Goal: Task Accomplishment & Management: Use online tool/utility

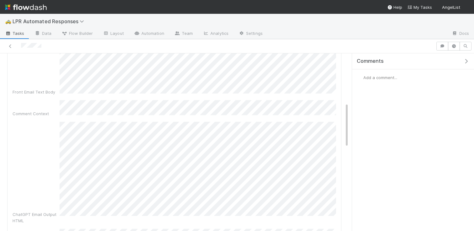
scroll to position [187, 0]
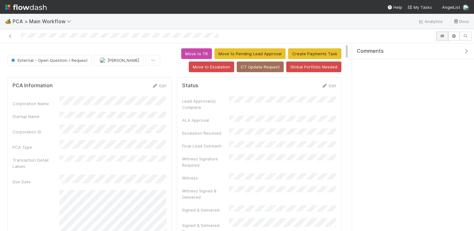
click at [443, 39] on button "button" at bounding box center [443, 36] width 12 height 9
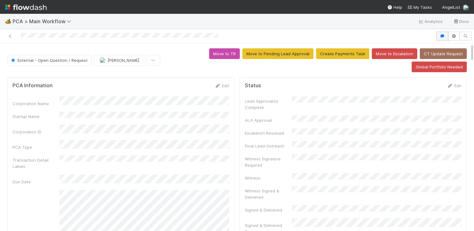
click at [442, 39] on button "button" at bounding box center [443, 36] width 12 height 9
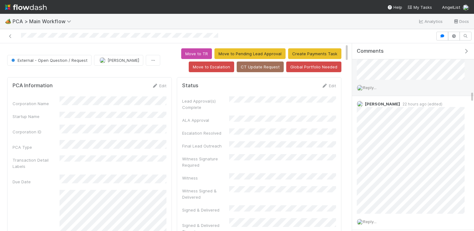
scroll to position [843, 0]
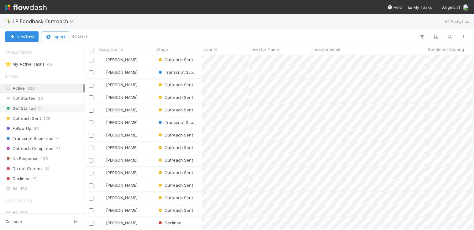
scroll to position [66, 0]
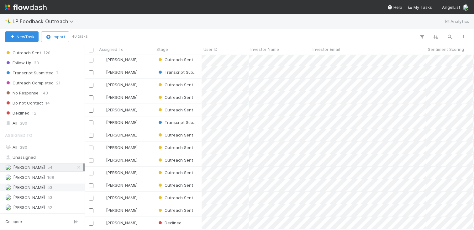
click at [42, 184] on div "[PERSON_NAME] 53" at bounding box center [44, 187] width 78 height 8
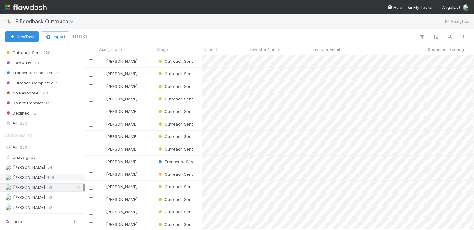
scroll to position [174, 390]
click at [57, 200] on div "[PERSON_NAME] 53" at bounding box center [44, 198] width 78 height 8
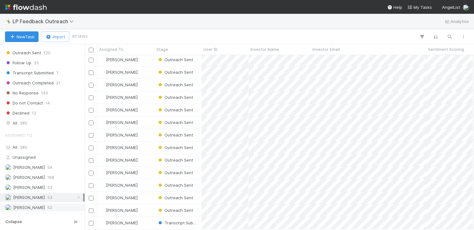
click at [60, 207] on div "[PERSON_NAME] 52" at bounding box center [44, 208] width 78 height 8
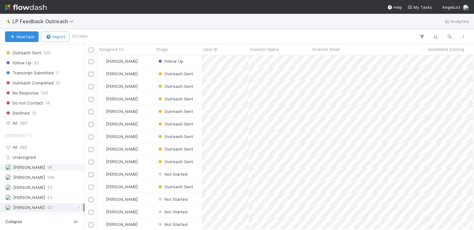
click at [58, 163] on div "[PERSON_NAME] 54" at bounding box center [44, 167] width 78 height 8
click at [135, 76] on div "[PERSON_NAME]" at bounding box center [125, 74] width 57 height 12
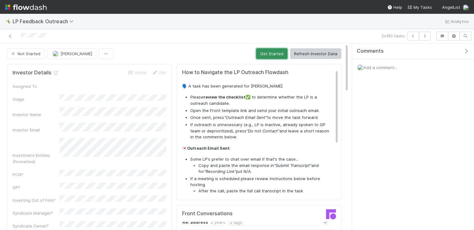
click at [262, 54] on button "Get Started" at bounding box center [271, 53] width 31 height 11
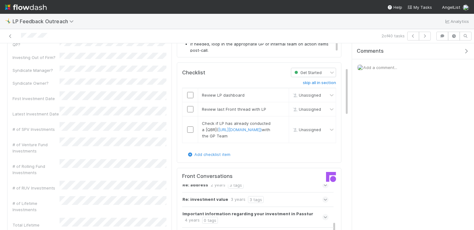
scroll to position [177, 0]
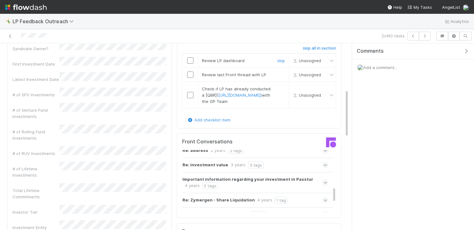
click at [193, 61] on input "checkbox" at bounding box center [190, 60] width 6 height 6
click at [191, 73] on input "checkbox" at bounding box center [190, 75] width 6 height 6
click at [192, 98] on input "checkbox" at bounding box center [190, 95] width 6 height 6
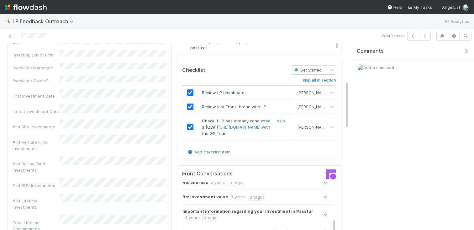
scroll to position [145, 0]
click at [10, 37] on icon at bounding box center [10, 36] width 6 height 4
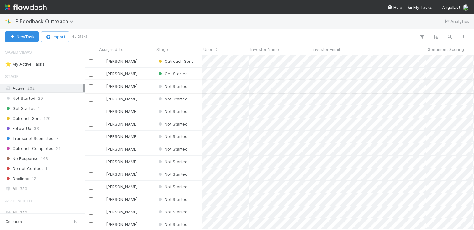
scroll to position [174, 390]
click at [153, 89] on div "[PERSON_NAME]" at bounding box center [125, 86] width 57 height 12
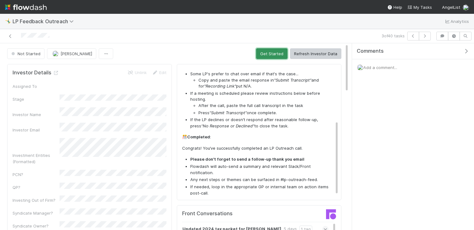
click at [263, 50] on button "Get Started" at bounding box center [271, 53] width 31 height 11
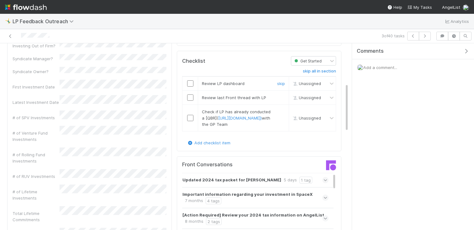
scroll to position [176, 0]
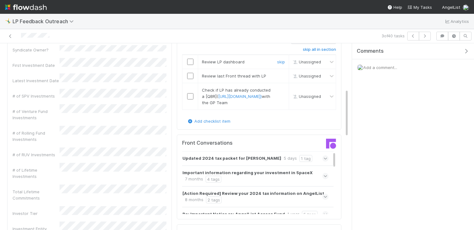
click at [193, 63] on div at bounding box center [190, 62] width 15 height 6
click at [191, 63] on input "checkbox" at bounding box center [190, 62] width 6 height 6
click at [191, 76] on input "checkbox" at bounding box center [190, 76] width 6 height 6
click at [191, 98] on td at bounding box center [191, 96] width 16 height 27
click at [191, 99] on input "checkbox" at bounding box center [190, 96] width 6 height 6
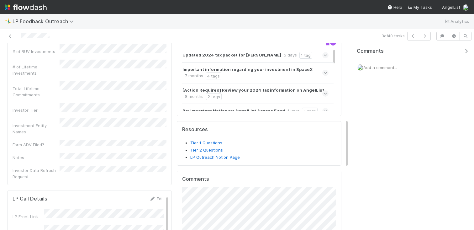
scroll to position [322, 0]
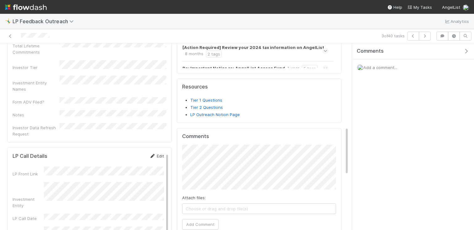
click at [155, 154] on icon at bounding box center [152, 156] width 6 height 4
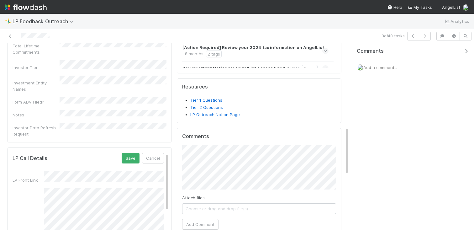
click at [5, 107] on div "Investor Details Unlink Edit Assigned To Stage Investor Name Investor Email Inv…" at bounding box center [90, 113] width 170 height 746
click at [136, 153] on button "Save" at bounding box center [131, 158] width 18 height 11
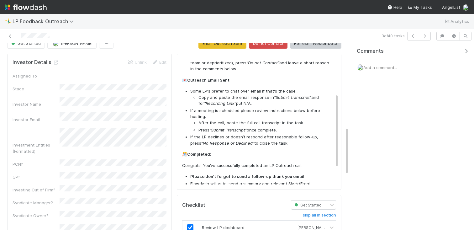
scroll to position [0, 0]
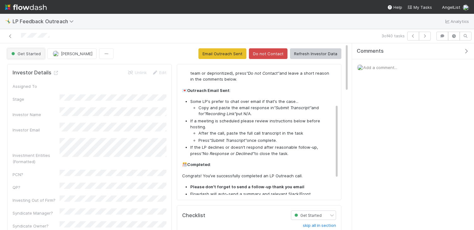
click at [29, 52] on span "Get Started" at bounding box center [25, 53] width 31 height 5
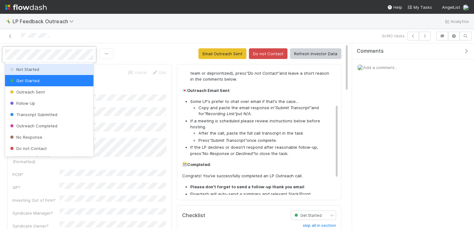
click at [34, 73] on div "Not Started" at bounding box center [49, 69] width 88 height 11
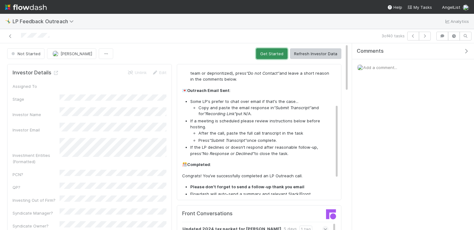
click at [269, 51] on button "Get Started" at bounding box center [271, 53] width 31 height 11
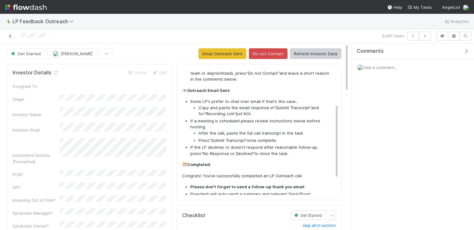
click at [9, 36] on icon at bounding box center [10, 36] width 6 height 4
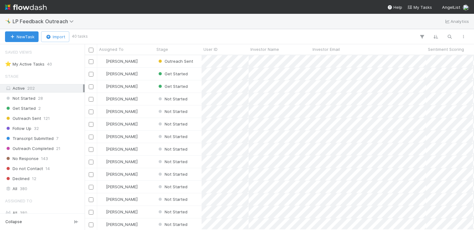
scroll to position [174, 390]
click at [107, 96] on span "[PERSON_NAME]" at bounding box center [122, 98] width 32 height 5
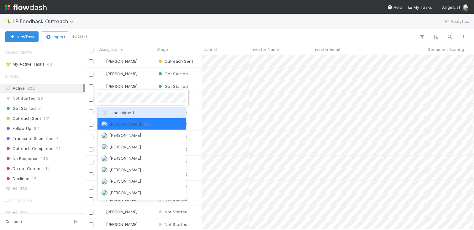
click at [122, 108] on div "Unassigned" at bounding box center [142, 112] width 88 height 11
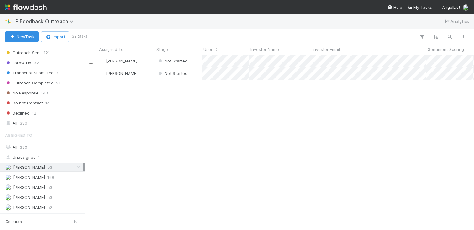
scroll to position [0, 0]
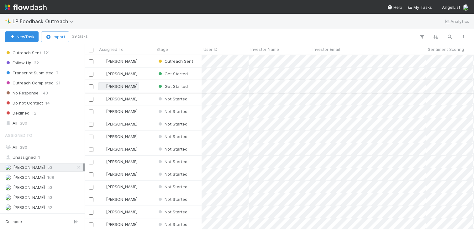
click at [117, 87] on span "[PERSON_NAME]" at bounding box center [122, 86] width 32 height 5
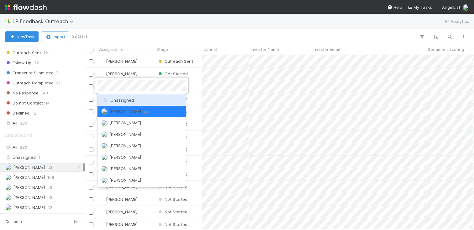
click at [127, 99] on span "Unassigned" at bounding box center [117, 100] width 33 height 5
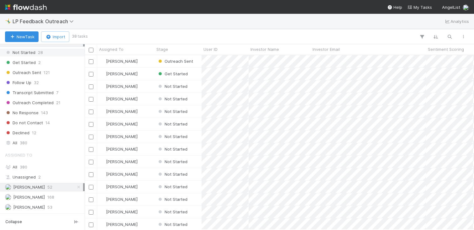
scroll to position [66, 0]
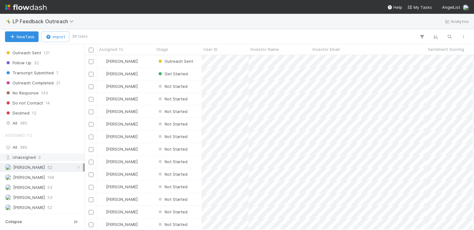
click at [48, 155] on div "Unassigned 2" at bounding box center [44, 157] width 78 height 8
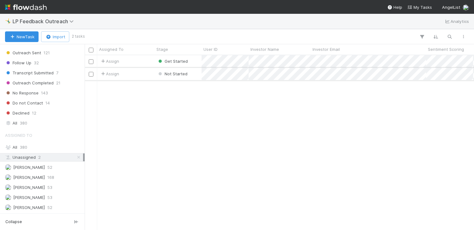
scroll to position [174, 390]
click at [168, 72] on span "Not Started" at bounding box center [172, 73] width 30 height 5
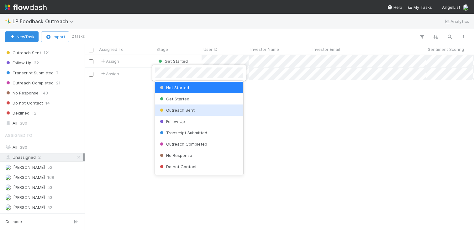
click at [125, 77] on div at bounding box center [237, 115] width 474 height 230
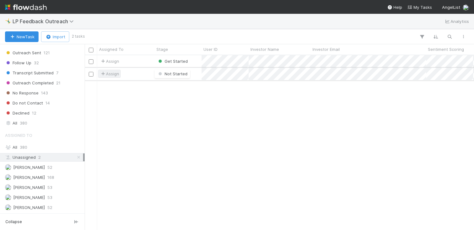
click at [111, 72] on span "Assign" at bounding box center [109, 74] width 19 height 6
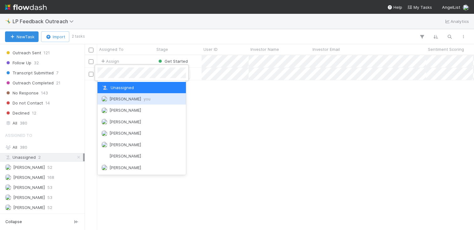
click at [116, 97] on span "[PERSON_NAME] you" at bounding box center [129, 98] width 41 height 5
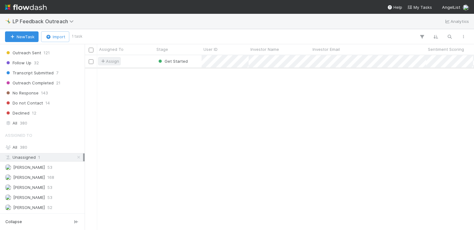
click at [108, 60] on span "Assign" at bounding box center [109, 61] width 19 height 6
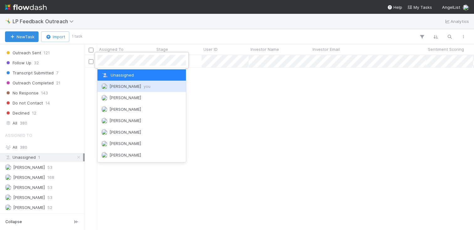
click at [110, 87] on span "[PERSON_NAME] you" at bounding box center [129, 86] width 41 height 5
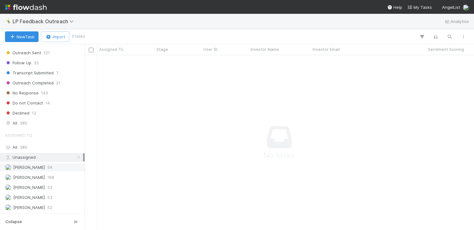
click at [51, 167] on div "[PERSON_NAME] 54" at bounding box center [44, 167] width 78 height 8
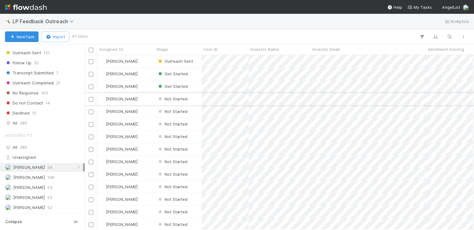
click at [136, 100] on div "[PERSON_NAME]" at bounding box center [125, 99] width 57 height 12
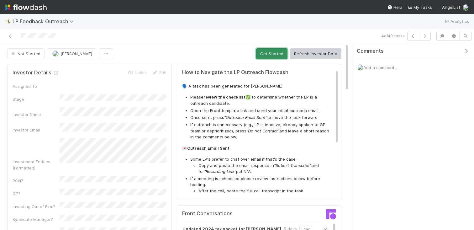
click at [271, 50] on button "Get Started" at bounding box center [271, 53] width 31 height 11
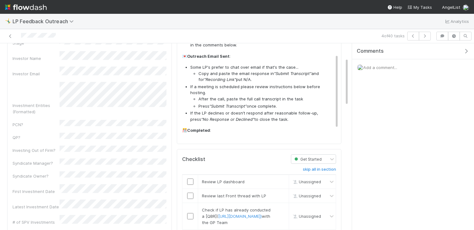
scroll to position [12, 0]
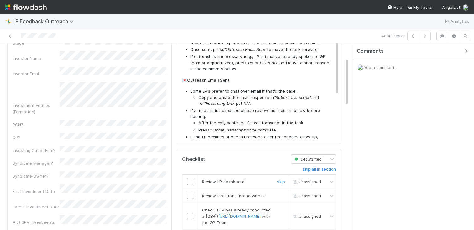
click at [190, 181] on input "checkbox" at bounding box center [190, 181] width 6 height 6
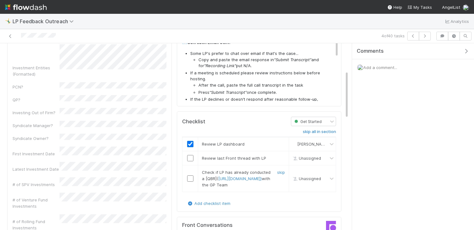
scroll to position [106, 0]
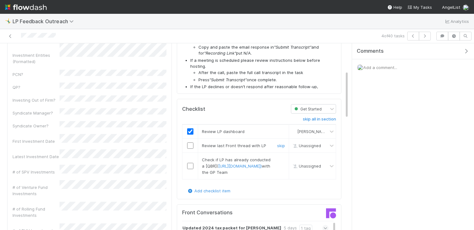
click at [190, 147] on input "checkbox" at bounding box center [190, 145] width 6 height 6
click at [190, 169] on input "checkbox" at bounding box center [190, 166] width 6 height 6
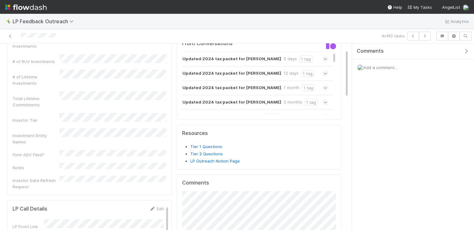
scroll to position [0, 0]
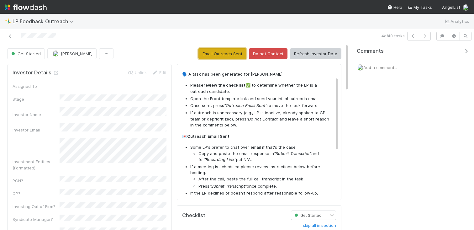
click at [233, 58] on button "Email Outreach Sent" at bounding box center [223, 53] width 48 height 11
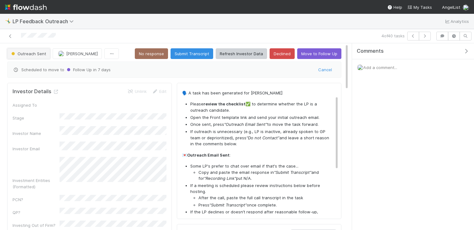
click at [38, 51] on button "Outreach Sent" at bounding box center [28, 53] width 43 height 11
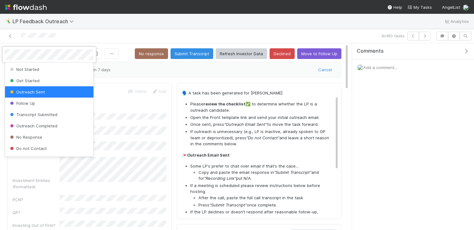
click at [101, 38] on div at bounding box center [237, 115] width 474 height 230
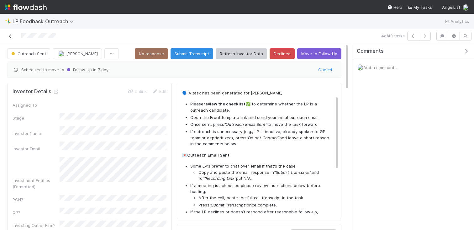
click at [8, 33] on link at bounding box center [10, 36] width 6 height 6
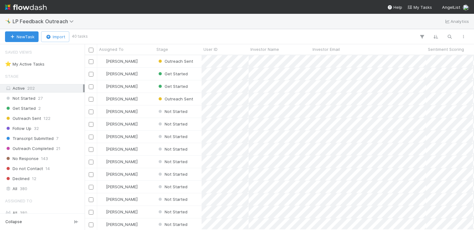
scroll to position [174, 390]
click at [198, 79] on div "Get Started" at bounding box center [178, 74] width 47 height 12
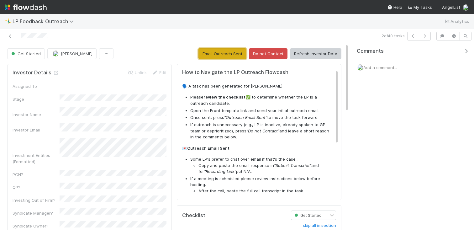
click at [234, 51] on button "Email Outreach Sent" at bounding box center [223, 53] width 48 height 11
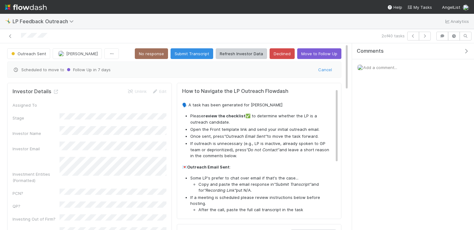
click at [8, 40] on div "2 of 40 tasks" at bounding box center [237, 36] width 474 height 14
click at [8, 37] on icon at bounding box center [10, 36] width 6 height 4
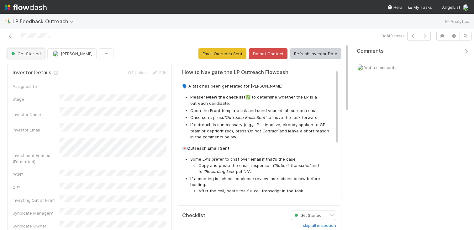
click at [35, 50] on button "Get Started" at bounding box center [26, 53] width 38 height 11
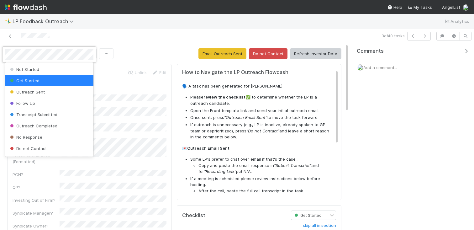
click at [38, 70] on span "Not Started" at bounding box center [24, 69] width 30 height 5
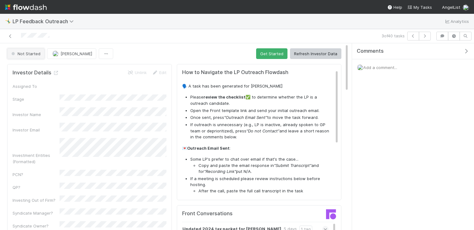
click at [22, 55] on span "Not Started" at bounding box center [25, 53] width 30 height 5
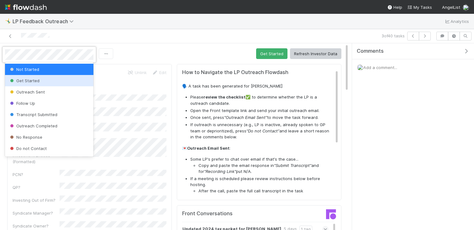
click at [32, 80] on span "Get Started" at bounding box center [24, 80] width 31 height 5
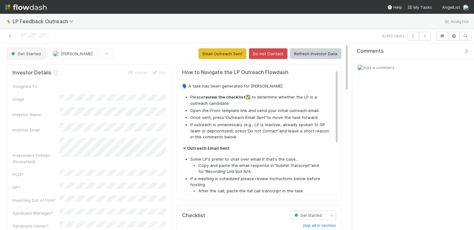
click at [33, 58] on button "Get Started" at bounding box center [26, 53] width 38 height 11
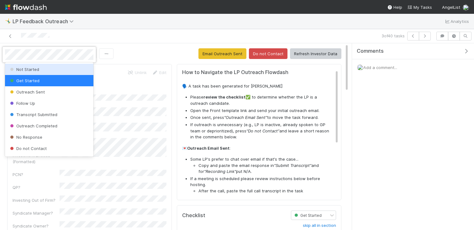
click at [36, 67] on span "Not Started" at bounding box center [24, 69] width 30 height 5
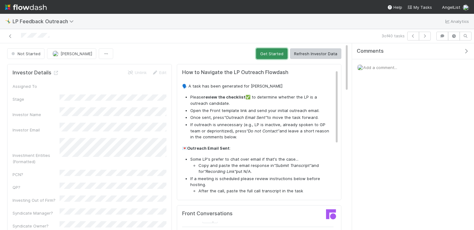
click at [274, 55] on button "Get Started" at bounding box center [271, 53] width 31 height 11
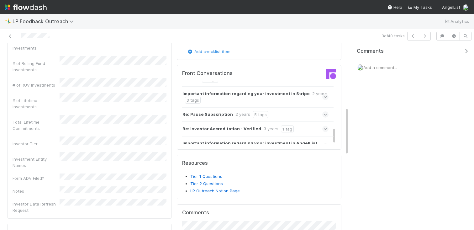
scroll to position [263, 0]
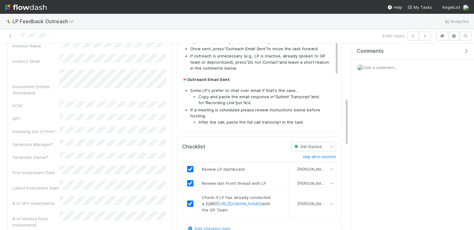
scroll to position [0, 0]
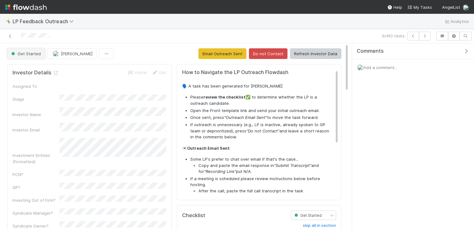
click at [33, 54] on span "Get Started" at bounding box center [25, 53] width 31 height 5
click at [130, 53] on div at bounding box center [237, 115] width 474 height 230
click at [105, 53] on div "Get Started [PERSON_NAME] Email Outreach Sent Do not Contact Refresh Investor D…" at bounding box center [174, 53] width 334 height 11
click at [99, 53] on button "button" at bounding box center [106, 53] width 14 height 11
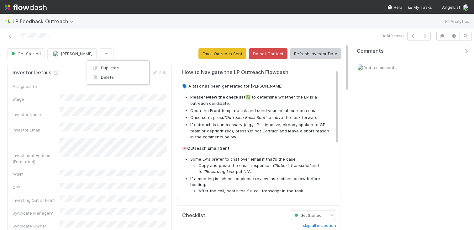
click at [117, 49] on div "Duplicate Delete" at bounding box center [237, 115] width 474 height 230
click at [32, 51] on span "Get Started" at bounding box center [25, 53] width 31 height 5
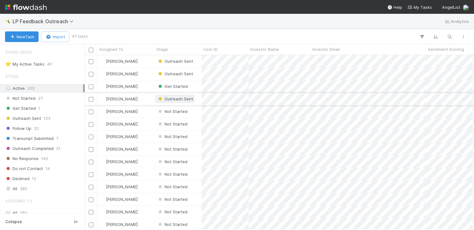
scroll to position [10, 0]
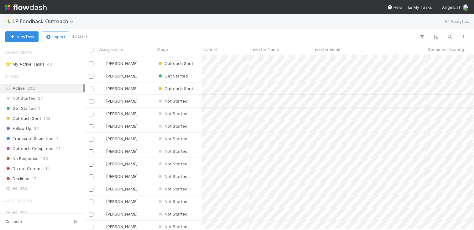
click at [148, 101] on div "[PERSON_NAME]" at bounding box center [125, 101] width 57 height 12
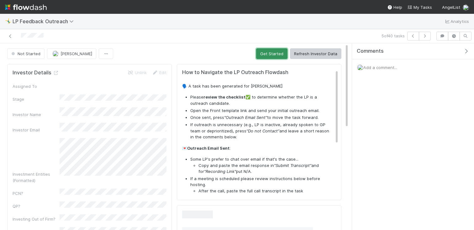
click at [265, 56] on button "Get Started" at bounding box center [271, 53] width 31 height 11
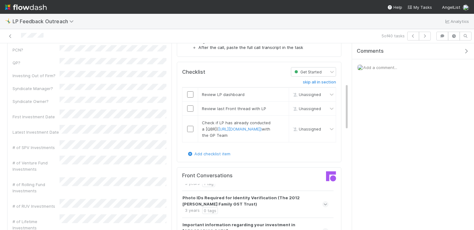
scroll to position [138, 0]
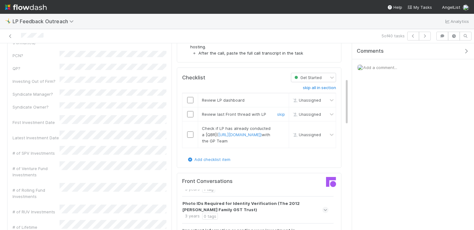
click at [191, 102] on input "checkbox" at bounding box center [190, 100] width 6 height 6
click at [191, 110] on td at bounding box center [191, 114] width 16 height 14
click at [191, 111] on input "checkbox" at bounding box center [190, 114] width 6 height 6
checkbox input "true"
click at [190, 138] on input "checkbox" at bounding box center [190, 134] width 6 height 6
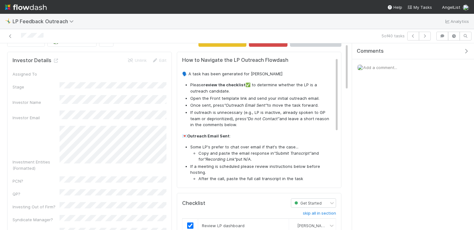
scroll to position [0, 0]
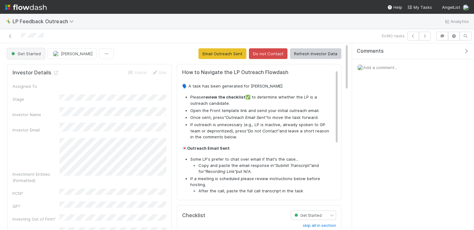
click at [38, 51] on span "Get Started" at bounding box center [25, 53] width 31 height 5
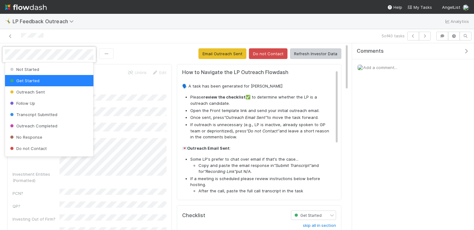
click at [56, 42] on div at bounding box center [237, 115] width 474 height 230
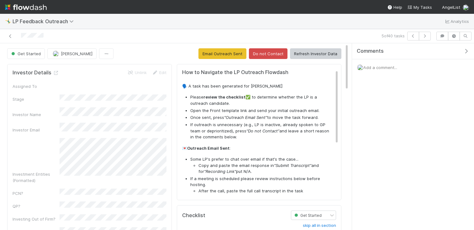
click at [61, 53] on span "[PERSON_NAME]" at bounding box center [77, 53] width 32 height 5
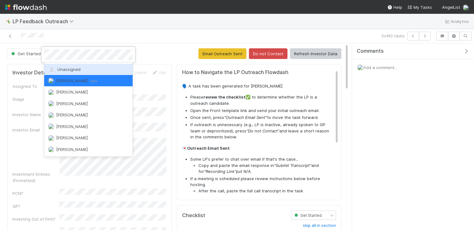
click at [66, 65] on div "Unassigned" at bounding box center [88, 69] width 88 height 11
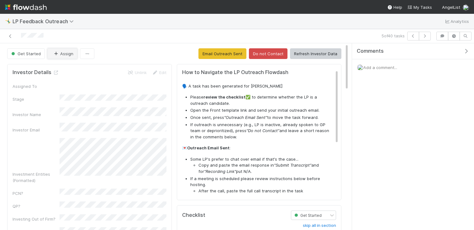
click at [66, 53] on button "Assign" at bounding box center [62, 53] width 30 height 11
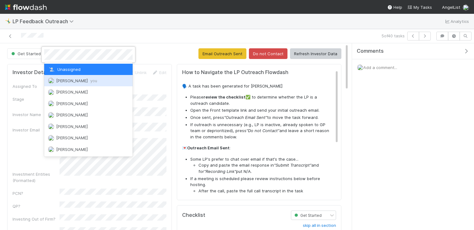
click at [68, 78] on span "[PERSON_NAME] you" at bounding box center [76, 80] width 41 height 5
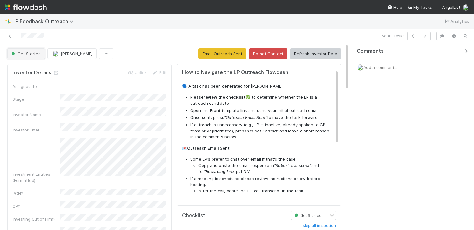
click at [37, 55] on span "Get Started" at bounding box center [25, 53] width 31 height 5
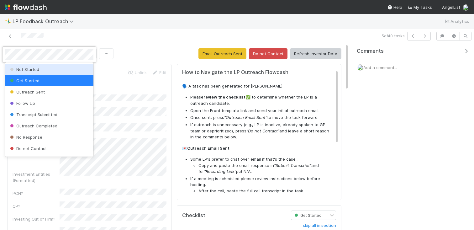
click at [42, 65] on div "Not Started" at bounding box center [49, 69] width 88 height 11
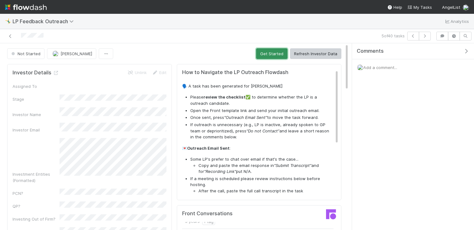
click at [263, 57] on button "Get Started" at bounding box center [271, 53] width 31 height 11
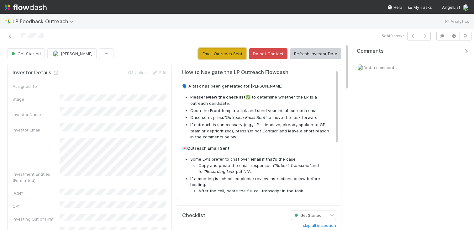
click at [226, 56] on button "Email Outreach Sent" at bounding box center [223, 53] width 48 height 11
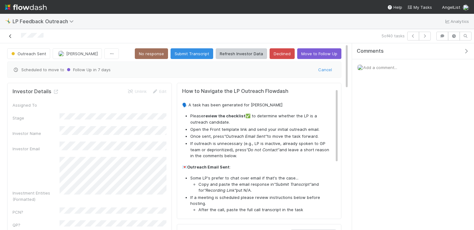
click at [8, 35] on icon at bounding box center [10, 36] width 6 height 4
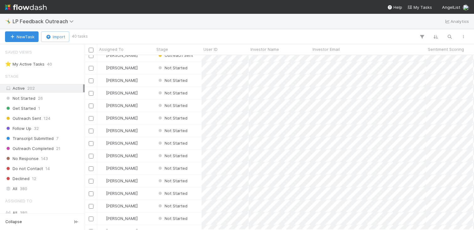
scroll to position [52, 0]
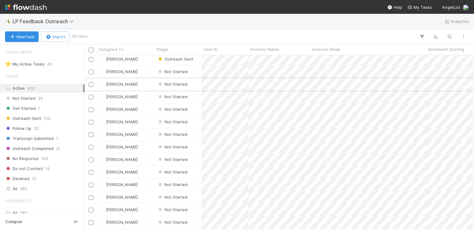
click at [138, 85] on div "[PERSON_NAME]" at bounding box center [125, 84] width 57 height 12
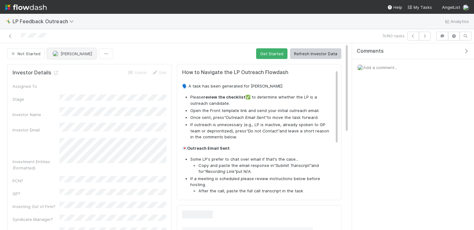
click at [72, 49] on button "[PERSON_NAME]" at bounding box center [71, 53] width 49 height 11
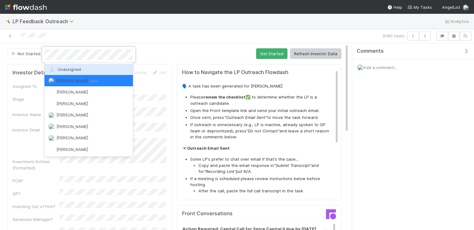
click at [73, 66] on div "Unassigned" at bounding box center [89, 69] width 88 height 11
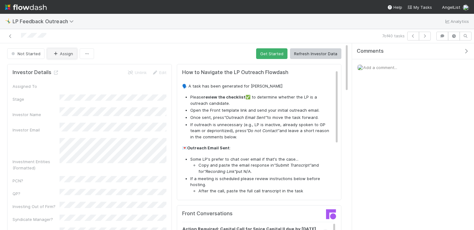
click at [66, 57] on button "Assign" at bounding box center [62, 53] width 30 height 11
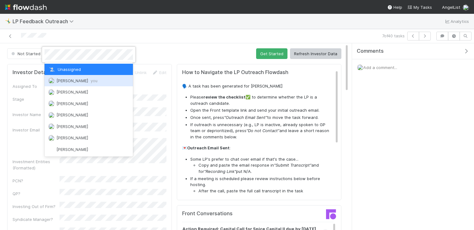
click at [71, 79] on span "[PERSON_NAME] you" at bounding box center [76, 80] width 41 height 5
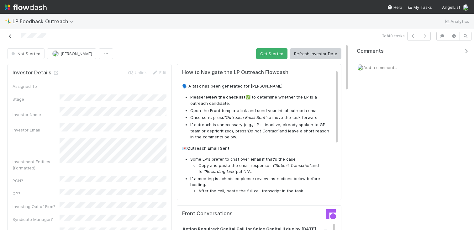
click at [11, 34] on icon at bounding box center [10, 36] width 6 height 4
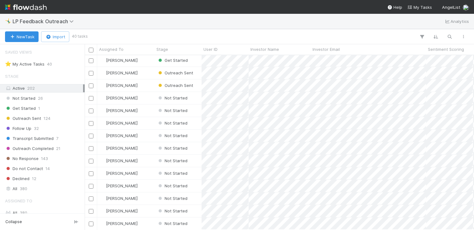
scroll to position [36, 0]
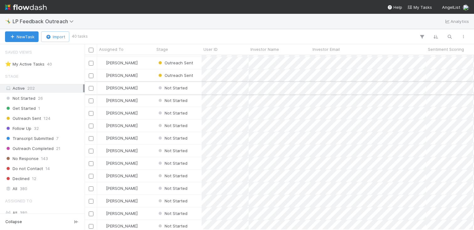
click at [136, 90] on div "[PERSON_NAME]" at bounding box center [125, 88] width 57 height 12
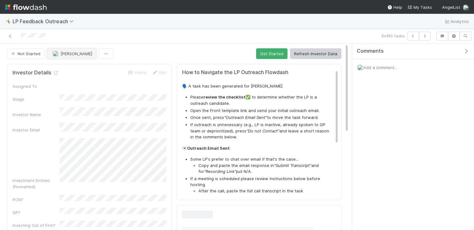
click at [61, 51] on span "[PERSON_NAME]" at bounding box center [77, 53] width 32 height 5
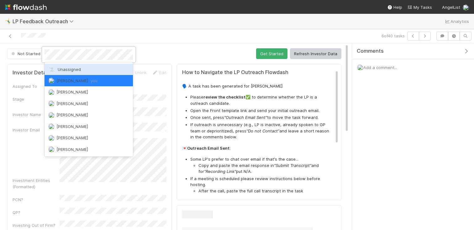
click at [64, 66] on div "Unassigned" at bounding box center [89, 69] width 88 height 11
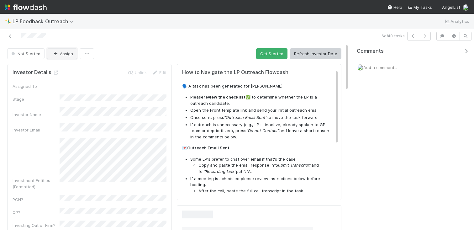
click at [62, 56] on button "Assign" at bounding box center [62, 53] width 30 height 11
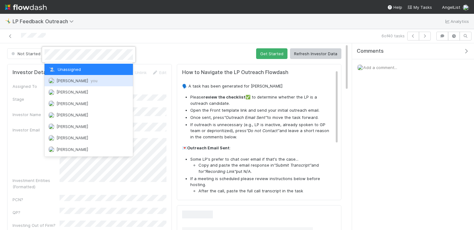
click at [67, 82] on span "[PERSON_NAME] you" at bounding box center [76, 80] width 41 height 5
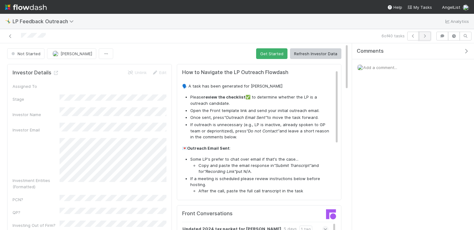
click at [425, 35] on icon "button" at bounding box center [425, 36] width 6 height 4
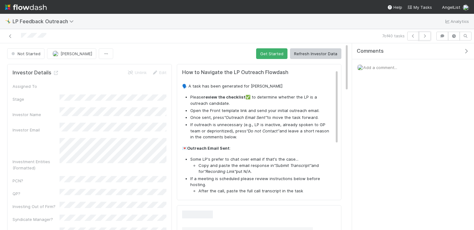
click at [425, 35] on icon "button" at bounding box center [425, 36] width 6 height 4
click at [68, 54] on span "[PERSON_NAME]" at bounding box center [77, 53] width 32 height 5
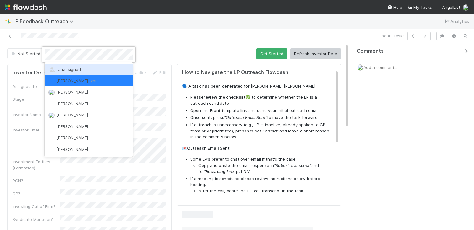
click at [69, 66] on div "Unassigned" at bounding box center [89, 69] width 88 height 11
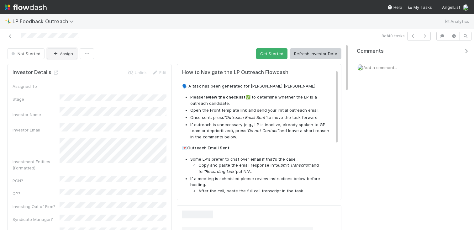
click at [62, 54] on button "Assign" at bounding box center [62, 53] width 30 height 11
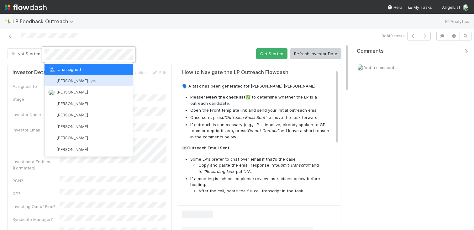
click at [67, 79] on span "[PERSON_NAME] you" at bounding box center [76, 80] width 41 height 5
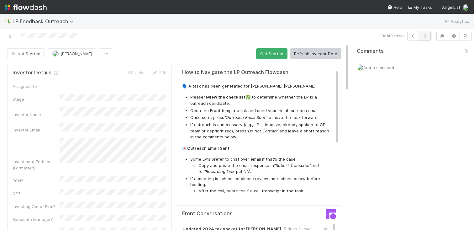
click at [421, 34] on button "button" at bounding box center [425, 36] width 12 height 9
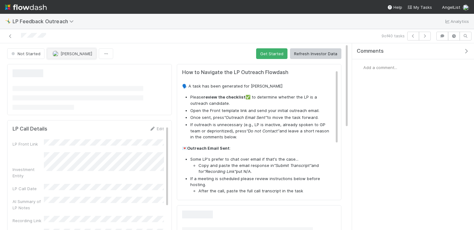
click at [69, 51] on span "[PERSON_NAME]" at bounding box center [77, 53] width 32 height 5
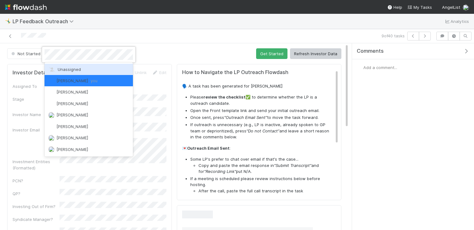
click at [74, 67] on span "Unassigned" at bounding box center [64, 69] width 33 height 5
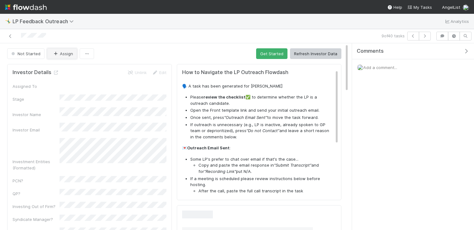
click at [65, 55] on button "Assign" at bounding box center [62, 53] width 30 height 11
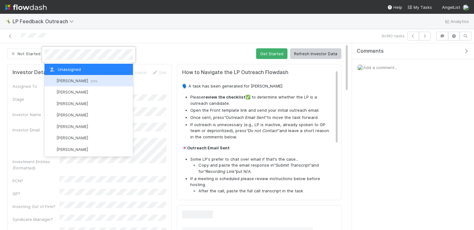
click at [72, 82] on span "[PERSON_NAME] you" at bounding box center [76, 80] width 41 height 5
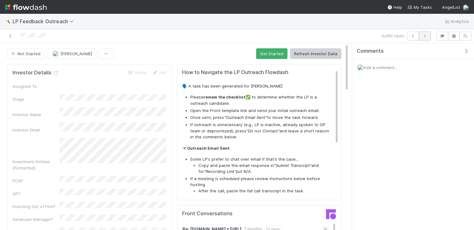
click at [427, 35] on icon "button" at bounding box center [425, 36] width 6 height 4
click at [69, 51] on button "[PERSON_NAME]" at bounding box center [71, 53] width 49 height 11
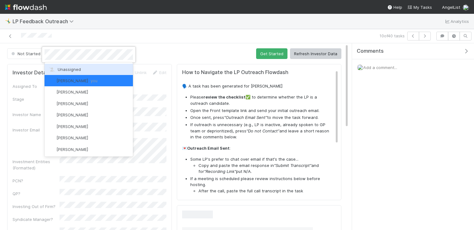
click at [69, 72] on div "Unassigned" at bounding box center [89, 69] width 88 height 11
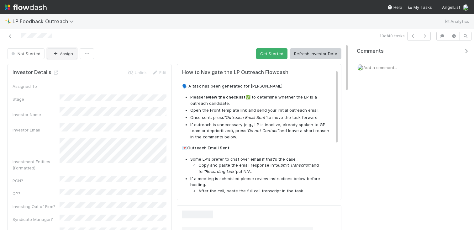
click at [64, 54] on button "Assign" at bounding box center [62, 53] width 30 height 11
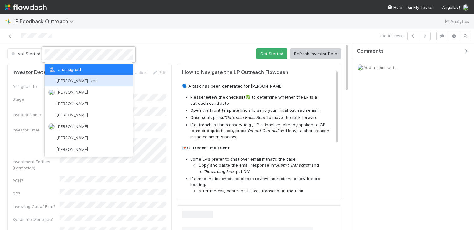
click at [68, 77] on div "[PERSON_NAME] you" at bounding box center [89, 80] width 88 height 11
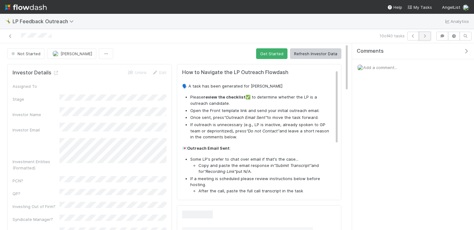
click at [426, 36] on icon "button" at bounding box center [425, 36] width 6 height 4
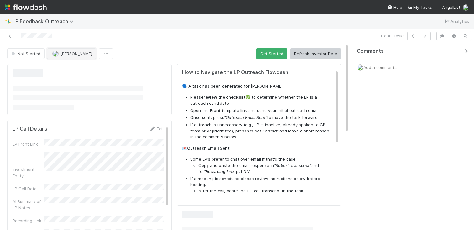
click at [69, 52] on span "[PERSON_NAME]" at bounding box center [77, 53] width 32 height 5
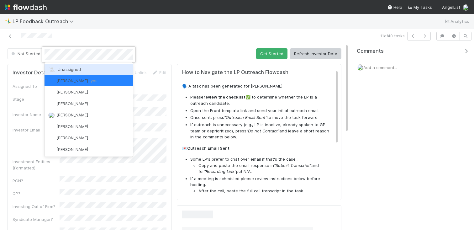
click at [69, 68] on span "Unassigned" at bounding box center [64, 69] width 33 height 5
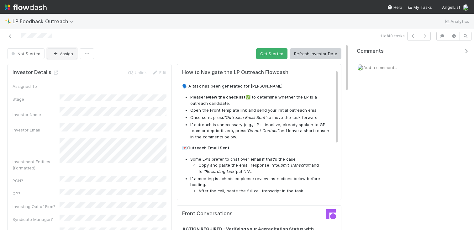
click at [63, 55] on button "Assign" at bounding box center [62, 53] width 30 height 11
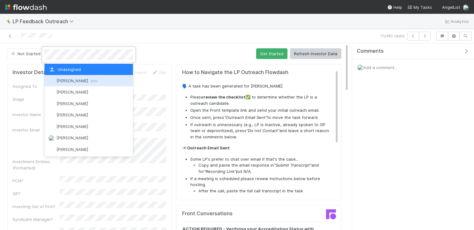
click at [66, 78] on div "[PERSON_NAME] you" at bounding box center [89, 80] width 88 height 11
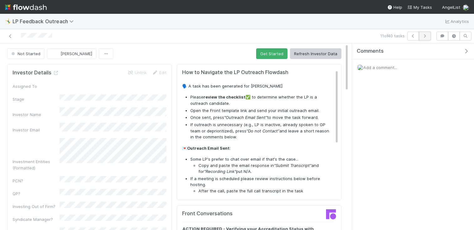
click at [427, 38] on button "button" at bounding box center [425, 36] width 12 height 9
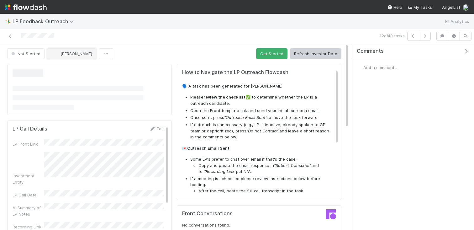
click at [74, 53] on span "[PERSON_NAME]" at bounding box center [77, 53] width 32 height 5
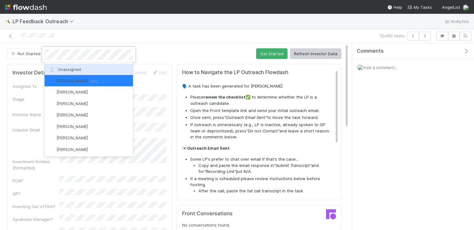
click at [76, 74] on div "Unassigned" at bounding box center [89, 69] width 88 height 11
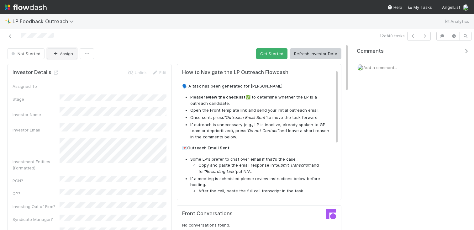
click at [64, 58] on button "Assign" at bounding box center [62, 53] width 30 height 11
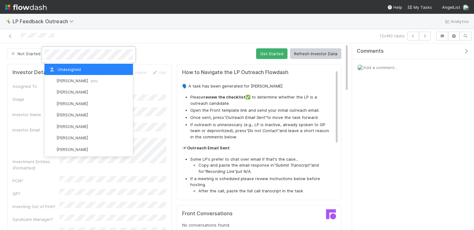
click at [68, 82] on span "[PERSON_NAME] you" at bounding box center [76, 80] width 41 height 5
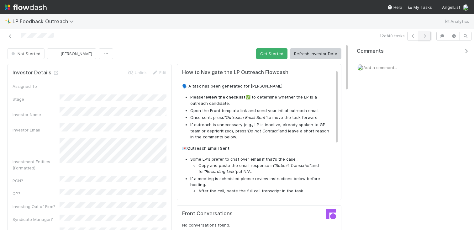
click at [425, 36] on icon "button" at bounding box center [425, 36] width 6 height 4
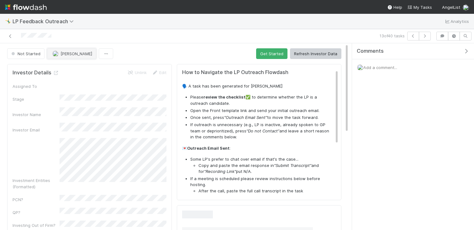
click at [71, 55] on span "[PERSON_NAME]" at bounding box center [77, 53] width 32 height 5
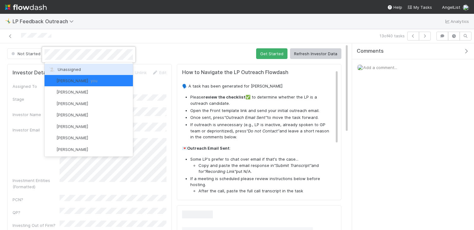
click at [75, 72] on div "Unassigned" at bounding box center [89, 69] width 88 height 11
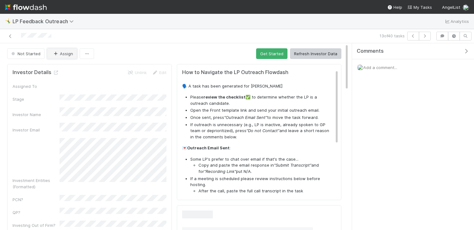
click at [61, 50] on button "Assign" at bounding box center [62, 53] width 30 height 11
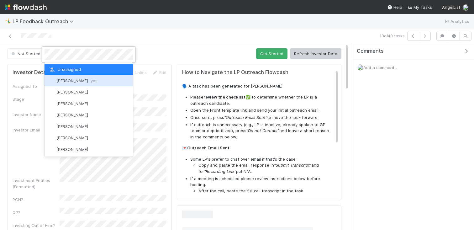
click at [69, 76] on div "[PERSON_NAME] you" at bounding box center [89, 80] width 88 height 11
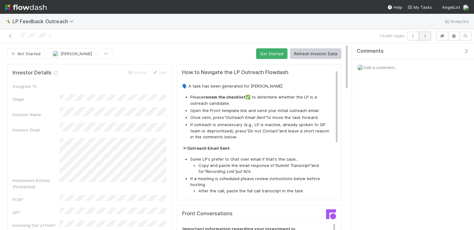
click at [423, 34] on icon "button" at bounding box center [425, 36] width 6 height 4
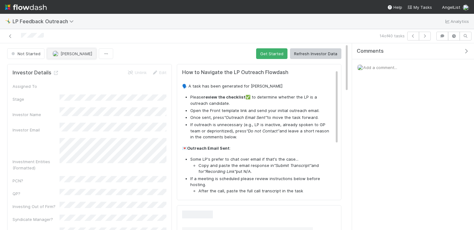
click at [56, 54] on img "button" at bounding box center [55, 53] width 6 height 6
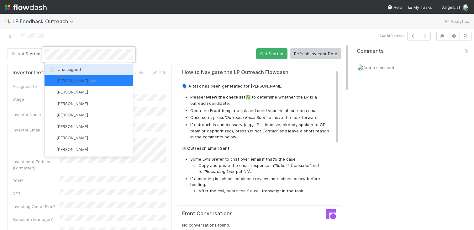
click at [65, 65] on div "Unassigned" at bounding box center [89, 69] width 88 height 11
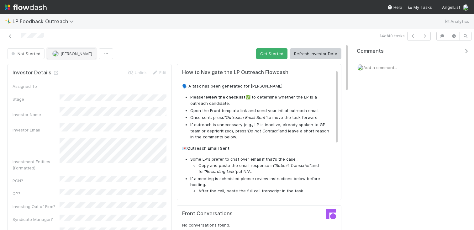
click at [56, 56] on button "[PERSON_NAME]" at bounding box center [71, 53] width 49 height 11
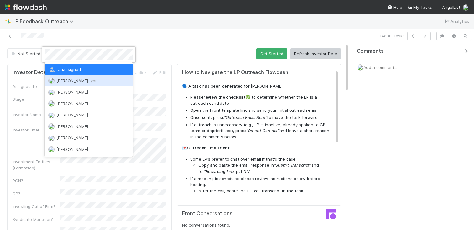
click at [64, 77] on div "[PERSON_NAME] you" at bounding box center [89, 80] width 88 height 11
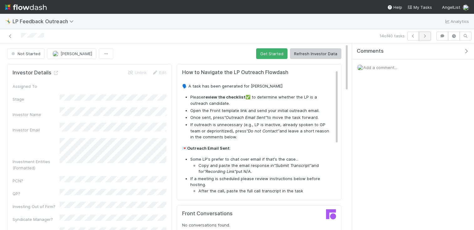
click at [424, 36] on icon "button" at bounding box center [425, 36] width 6 height 4
click at [72, 53] on span "[PERSON_NAME]" at bounding box center [77, 53] width 32 height 5
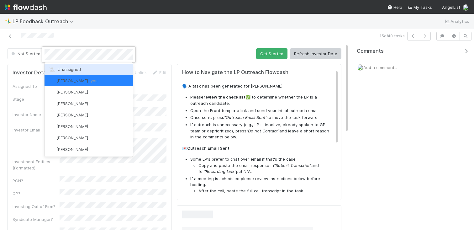
click at [80, 71] on span "Unassigned" at bounding box center [64, 69] width 33 height 5
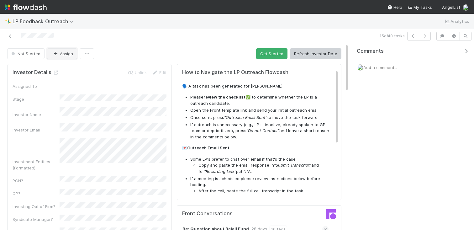
click at [63, 56] on button "Assign" at bounding box center [62, 53] width 30 height 11
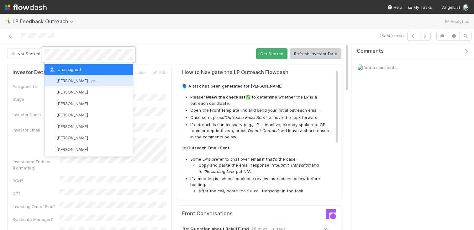
click at [64, 75] on div "[PERSON_NAME] you" at bounding box center [89, 80] width 88 height 11
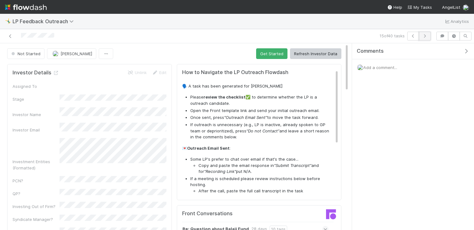
click at [426, 35] on icon "button" at bounding box center [425, 36] width 6 height 4
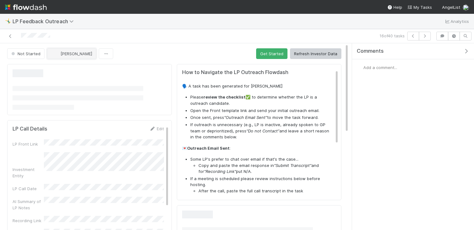
click at [67, 54] on span "[PERSON_NAME]" at bounding box center [77, 53] width 32 height 5
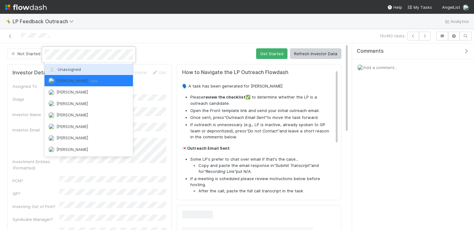
click at [72, 74] on div "Unassigned" at bounding box center [89, 69] width 88 height 11
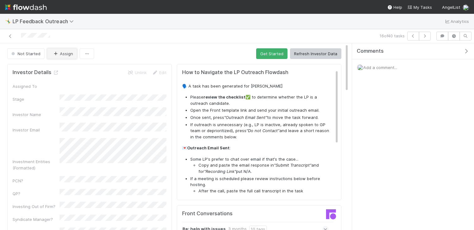
click at [64, 58] on button "Assign" at bounding box center [62, 53] width 30 height 11
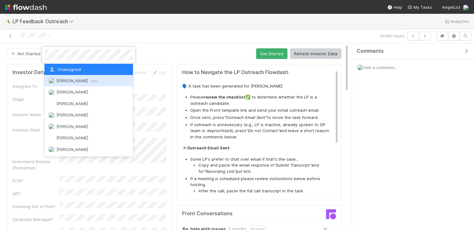
click at [64, 80] on span "[PERSON_NAME] you" at bounding box center [76, 80] width 41 height 5
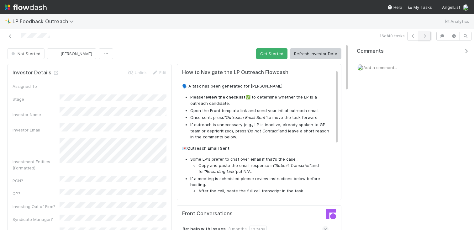
click at [423, 40] on button "button" at bounding box center [425, 36] width 12 height 9
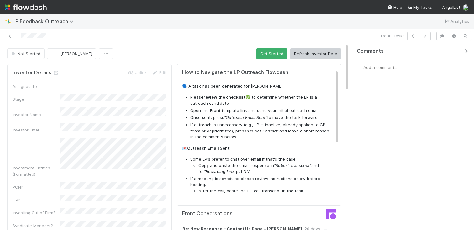
click at [75, 57] on button "[PERSON_NAME]" at bounding box center [71, 53] width 49 height 11
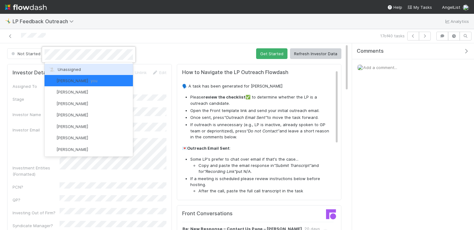
click at [75, 66] on div "Unassigned" at bounding box center [89, 69] width 88 height 11
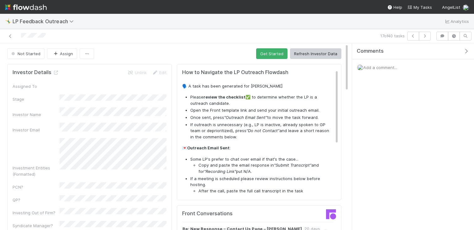
click at [68, 52] on button "Assign" at bounding box center [62, 53] width 30 height 11
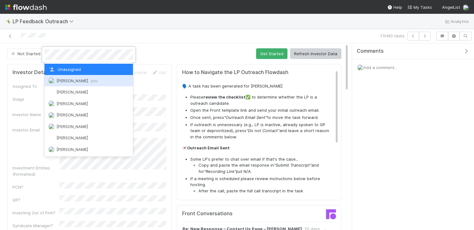
click at [72, 76] on div "[PERSON_NAME] you" at bounding box center [89, 80] width 88 height 11
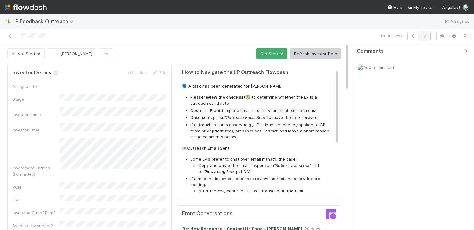
click at [430, 38] on button "button" at bounding box center [425, 36] width 12 height 9
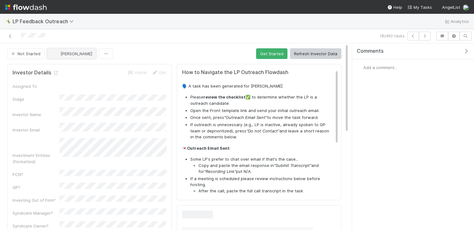
click at [63, 55] on span "[PERSON_NAME]" at bounding box center [77, 53] width 32 height 5
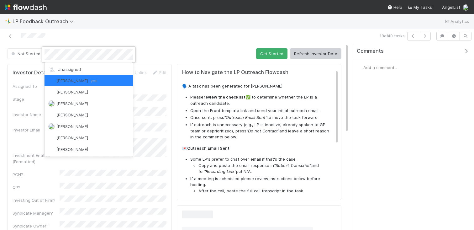
click at [75, 64] on div "Unassigned" at bounding box center [89, 69] width 88 height 11
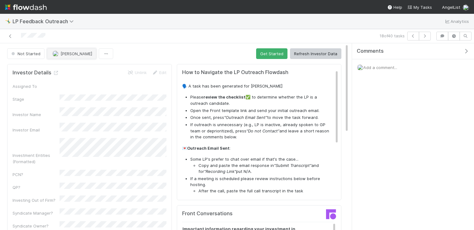
click at [64, 55] on span "[PERSON_NAME]" at bounding box center [77, 53] width 32 height 5
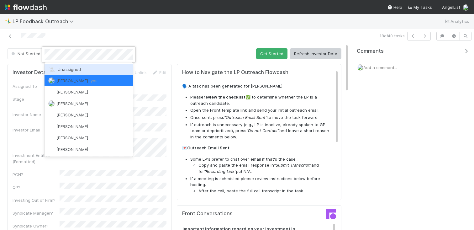
click at [73, 46] on div at bounding box center [237, 115] width 474 height 230
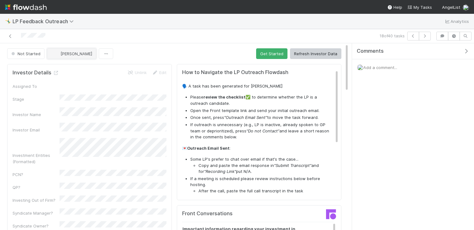
click at [69, 51] on button "[PERSON_NAME]" at bounding box center [71, 53] width 49 height 11
click at [68, 30] on div at bounding box center [237, 115] width 474 height 230
click at [62, 50] on button "[PERSON_NAME]" at bounding box center [71, 53] width 49 height 11
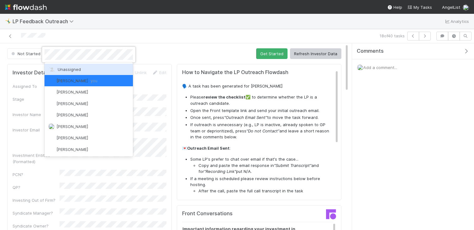
click at [68, 67] on span "Unassigned" at bounding box center [64, 69] width 33 height 5
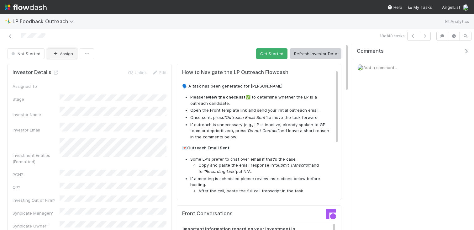
click at [60, 53] on button "Assign" at bounding box center [62, 53] width 30 height 11
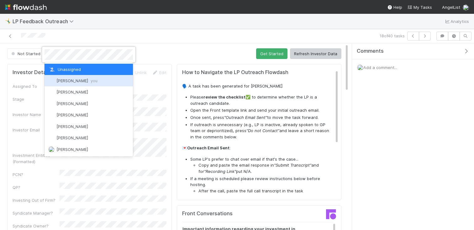
click at [64, 79] on span "[PERSON_NAME] you" at bounding box center [76, 80] width 41 height 5
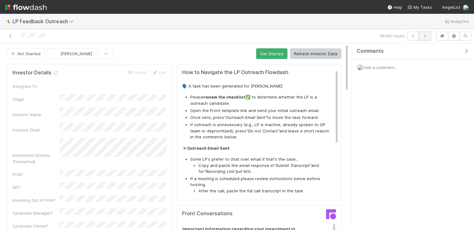
click at [424, 40] on button "button" at bounding box center [425, 36] width 12 height 9
click at [59, 53] on span "[PERSON_NAME]" at bounding box center [72, 53] width 40 height 5
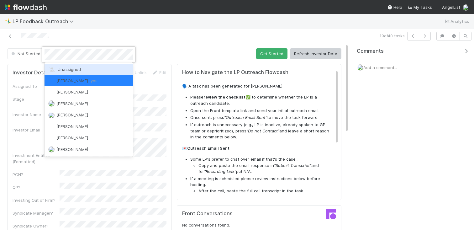
click at [77, 69] on span "Unassigned" at bounding box center [64, 69] width 33 height 5
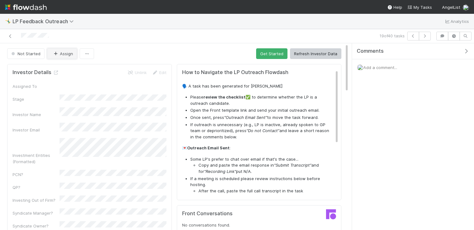
click at [62, 51] on button "Assign" at bounding box center [62, 53] width 30 height 11
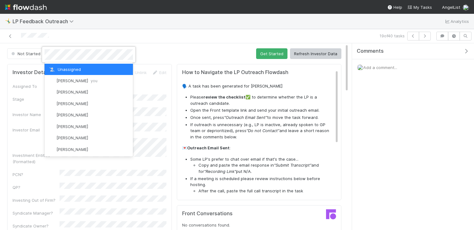
click at [69, 77] on div "[PERSON_NAME] you" at bounding box center [89, 80] width 88 height 11
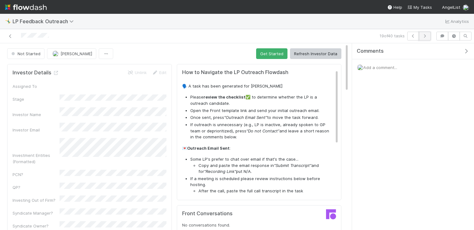
click at [425, 35] on icon "button" at bounding box center [425, 36] width 6 height 4
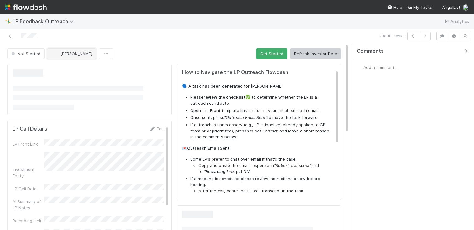
click at [66, 54] on span "[PERSON_NAME]" at bounding box center [77, 53] width 32 height 5
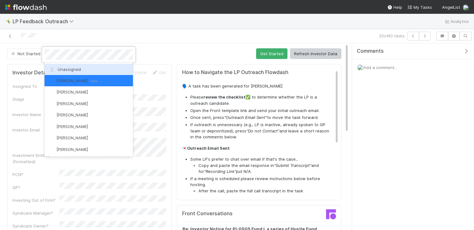
click at [71, 67] on span "Unassigned" at bounding box center [64, 69] width 33 height 5
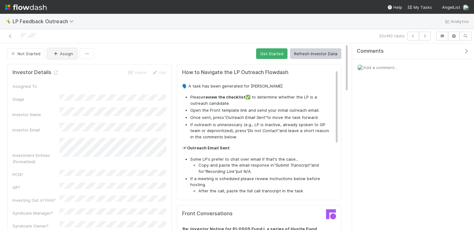
click at [66, 49] on button "Assign" at bounding box center [62, 53] width 30 height 11
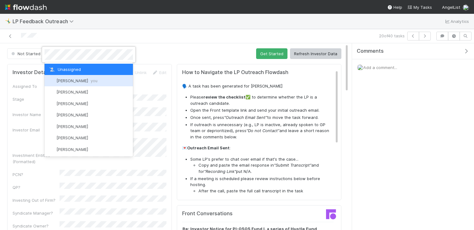
click at [74, 79] on span "[PERSON_NAME] you" at bounding box center [76, 80] width 41 height 5
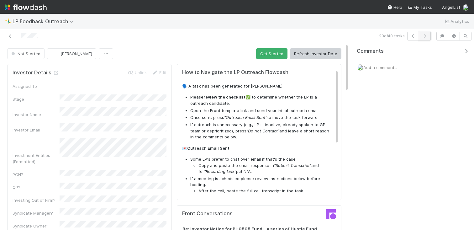
click at [428, 35] on icon "button" at bounding box center [425, 36] width 6 height 4
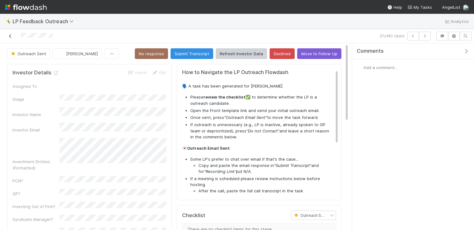
click at [11, 33] on link at bounding box center [10, 36] width 6 height 6
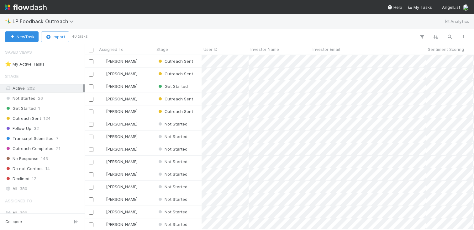
scroll to position [174, 390]
click at [151, 125] on div "[PERSON_NAME]" at bounding box center [125, 124] width 57 height 12
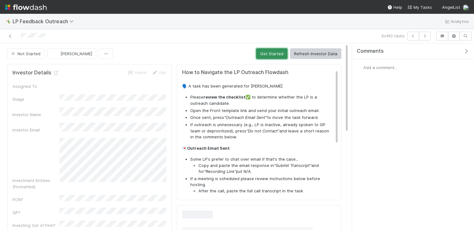
click at [275, 56] on button "Get Started" at bounding box center [271, 53] width 31 height 11
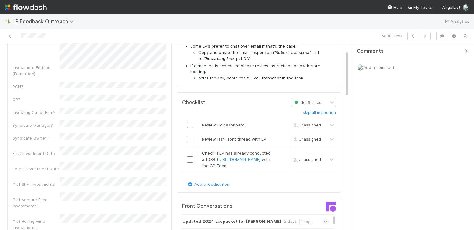
scroll to position [143, 0]
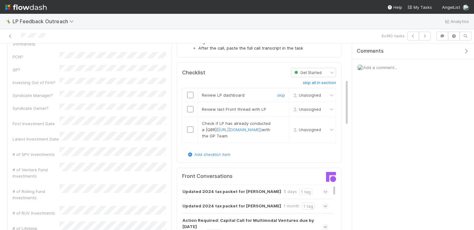
click at [191, 93] on input "checkbox" at bounding box center [190, 95] width 6 height 6
click at [191, 110] on input "checkbox" at bounding box center [190, 109] width 6 height 6
click at [191, 133] on input "checkbox" at bounding box center [190, 129] width 6 height 6
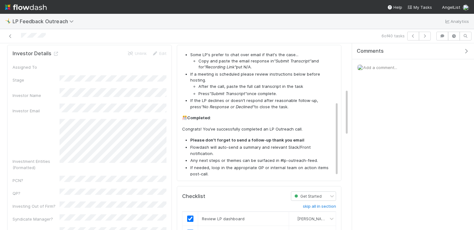
scroll to position [0, 0]
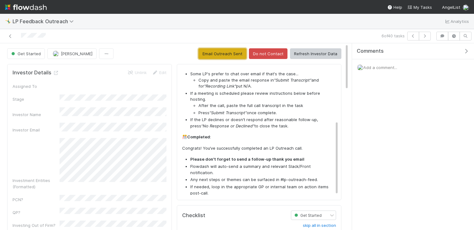
click at [236, 51] on button "Email Outreach Sent" at bounding box center [223, 53] width 48 height 11
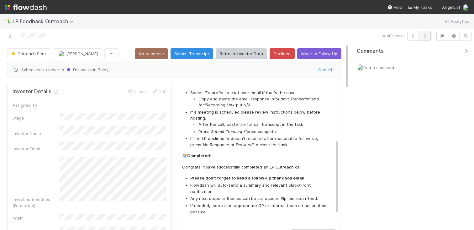
click at [422, 35] on icon "button" at bounding box center [425, 36] width 6 height 4
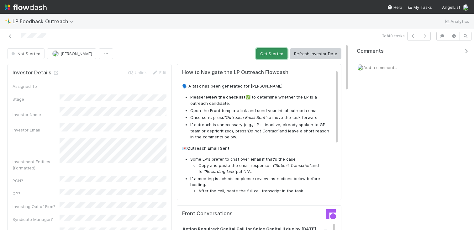
click at [272, 51] on button "Get Started" at bounding box center [271, 53] width 31 height 11
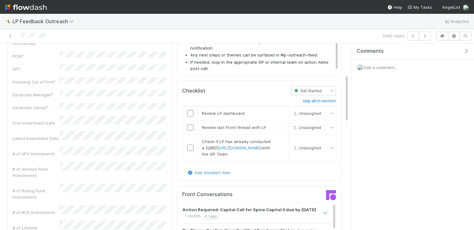
scroll to position [154, 0]
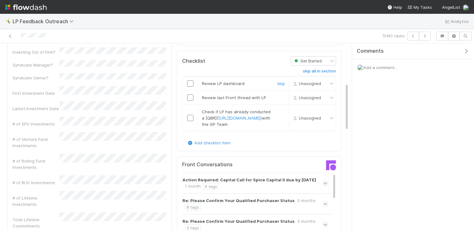
click at [194, 82] on div at bounding box center [190, 83] width 15 height 6
click at [193, 82] on input "checkbox" at bounding box center [190, 83] width 6 height 6
click at [192, 93] on td at bounding box center [191, 98] width 16 height 14
click at [192, 101] on td at bounding box center [191, 98] width 16 height 14
click at [191, 99] on input "checkbox" at bounding box center [190, 97] width 6 height 6
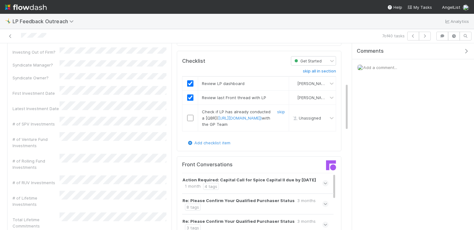
click at [191, 121] on input "checkbox" at bounding box center [190, 118] width 6 height 6
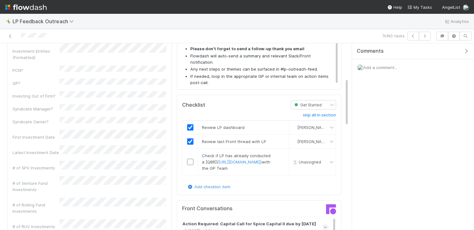
scroll to position [0, 0]
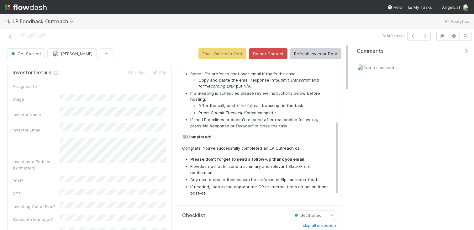
checkbox input "true"
click at [241, 51] on button "Email Outreach Sent" at bounding box center [223, 53] width 48 height 11
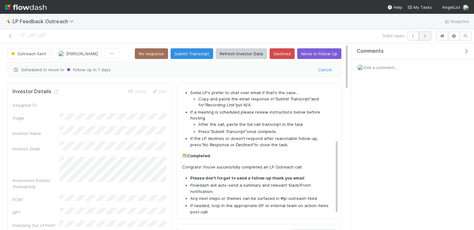
click at [423, 35] on icon "button" at bounding box center [425, 36] width 6 height 4
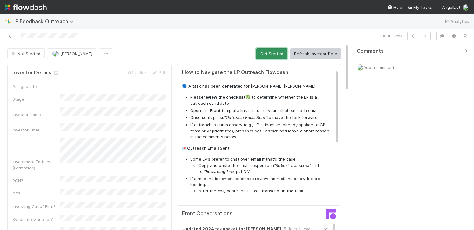
click at [274, 54] on button "Get Started" at bounding box center [271, 53] width 31 height 11
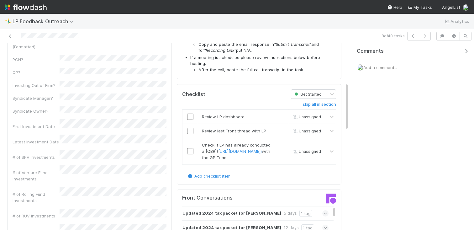
scroll to position [153, 0]
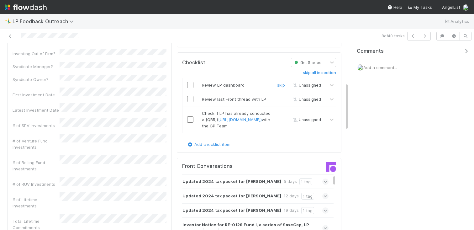
click at [189, 81] on td at bounding box center [191, 85] width 16 height 14
click at [189, 82] on input "checkbox" at bounding box center [190, 85] width 6 height 6
click at [189, 102] on input "checkbox" at bounding box center [190, 99] width 6 height 6
click at [190, 123] on input "checkbox" at bounding box center [190, 119] width 6 height 6
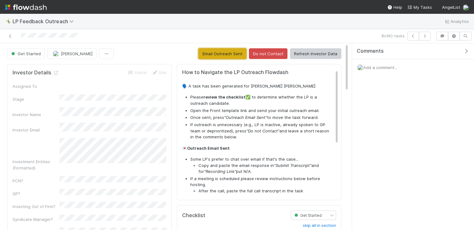
click at [231, 53] on button "Email Outreach Sent" at bounding box center [223, 53] width 48 height 11
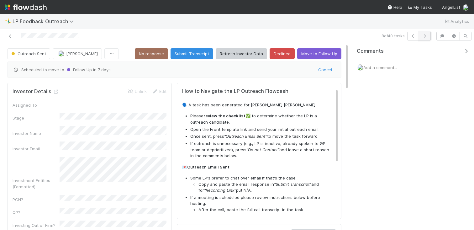
click at [424, 37] on icon "button" at bounding box center [425, 36] width 6 height 4
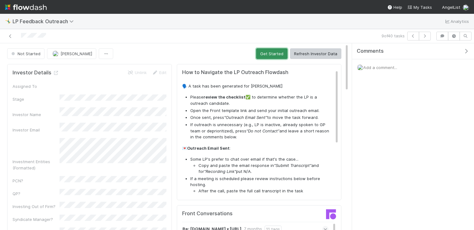
click at [261, 52] on button "Get Started" at bounding box center [271, 53] width 31 height 11
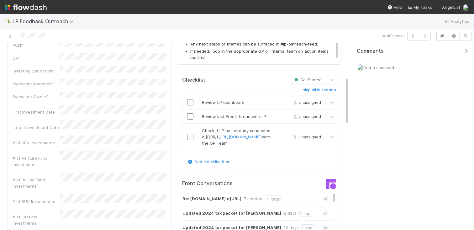
scroll to position [136, 0]
click at [190, 102] on input "checkbox" at bounding box center [190, 101] width 6 height 6
click at [190, 109] on td at bounding box center [191, 116] width 16 height 14
click at [190, 111] on td at bounding box center [191, 116] width 16 height 14
click at [190, 117] on input "checkbox" at bounding box center [190, 116] width 6 height 6
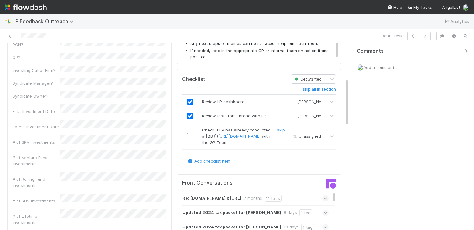
click at [189, 139] on input "checkbox" at bounding box center [190, 136] width 6 height 6
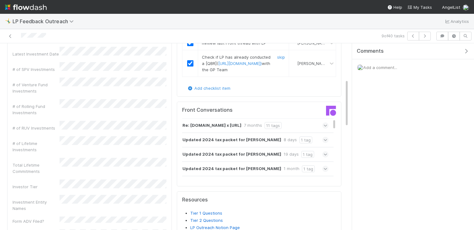
scroll to position [224, 0]
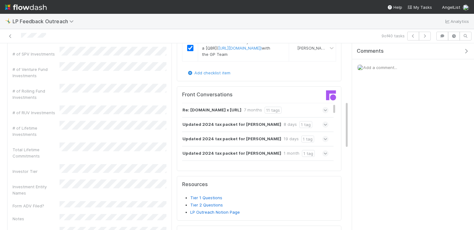
click at [217, 117] on div "Re: [DOMAIN_NAME] x [URL] 7 months 11 tags" at bounding box center [255, 110] width 146 height 14
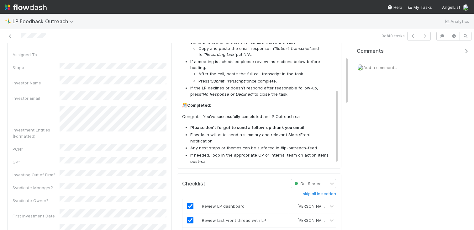
scroll to position [3, 0]
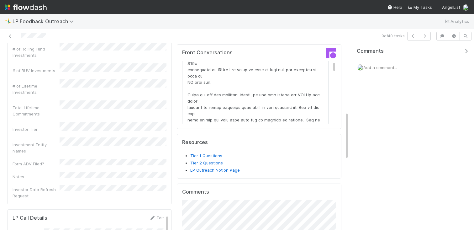
scroll to position [0, 0]
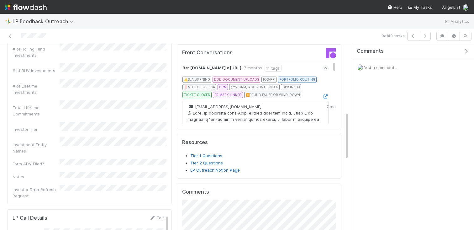
click at [237, 75] on div "Re: [DOMAIN_NAME] x [URL] 7 months 11 tags" at bounding box center [255, 68] width 146 height 14
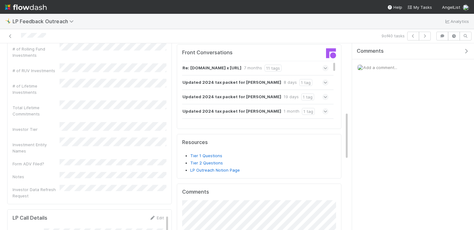
click at [234, 72] on strong "Re: [DOMAIN_NAME] x [URL]" at bounding box center [212, 68] width 59 height 7
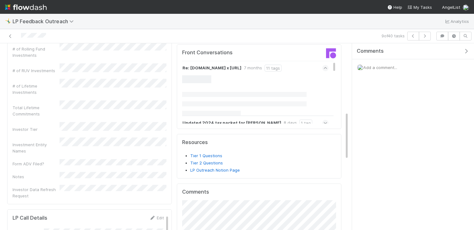
click at [227, 72] on strong "Re: [DOMAIN_NAME] x [URL]" at bounding box center [212, 68] width 59 height 7
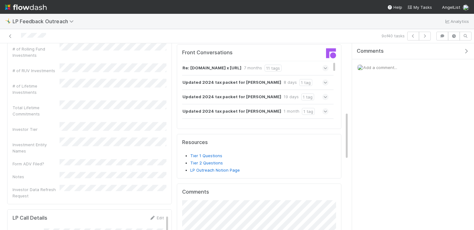
click at [194, 72] on strong "Re: [DOMAIN_NAME] x [URL]" at bounding box center [212, 68] width 59 height 7
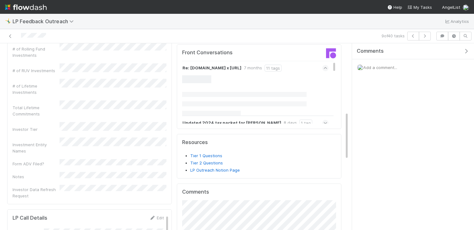
click at [182, 80] on div "Front Conversations Re: [DOMAIN_NAME] x [URL] 7 months 11 tags Updated 2024 tax…" at bounding box center [259, 86] width 165 height 85
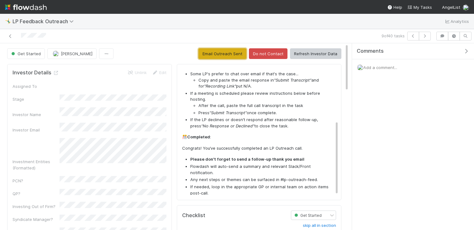
click at [225, 52] on button "Email Outreach Sent" at bounding box center [223, 53] width 48 height 11
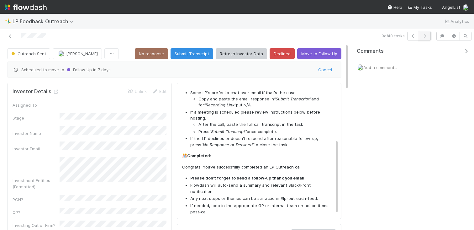
click at [426, 35] on icon "button" at bounding box center [425, 36] width 6 height 4
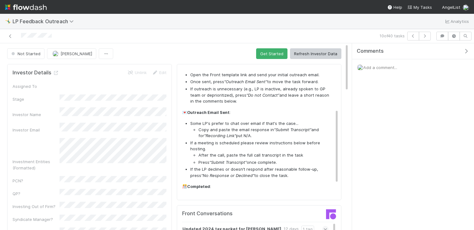
scroll to position [17, 0]
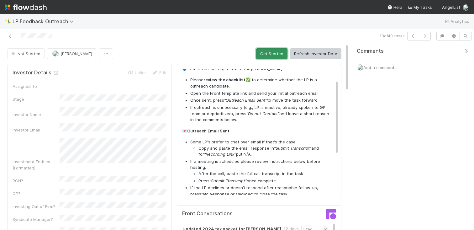
click at [274, 54] on button "Get Started" at bounding box center [271, 53] width 31 height 11
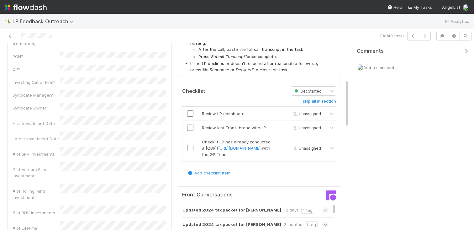
scroll to position [140, 0]
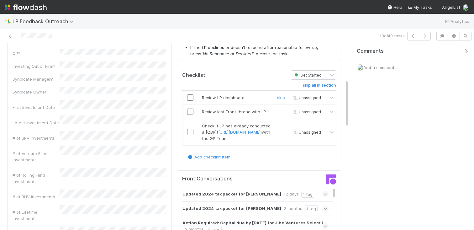
click at [192, 97] on input "checkbox" at bounding box center [190, 97] width 6 height 6
click at [191, 109] on input "checkbox" at bounding box center [190, 112] width 6 height 6
click at [191, 135] on input "checkbox" at bounding box center [190, 132] width 6 height 6
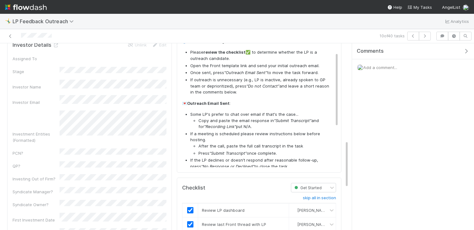
scroll to position [0, 0]
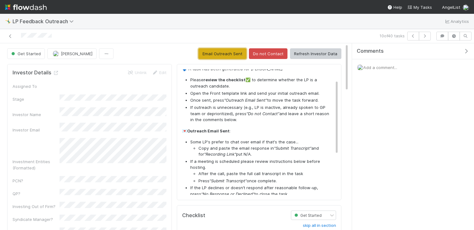
click at [226, 50] on button "Email Outreach Sent" at bounding box center [223, 53] width 48 height 11
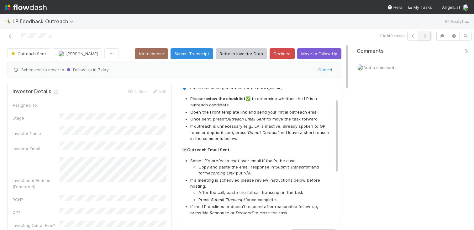
click at [424, 33] on button "button" at bounding box center [425, 36] width 12 height 9
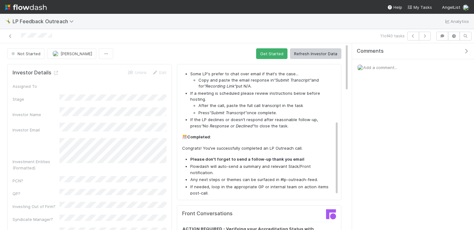
click at [256, 55] on div "Not Started [PERSON_NAME] Get Started Refresh Investor Data" at bounding box center [174, 53] width 334 height 11
click at [263, 56] on button "Get Started" at bounding box center [271, 53] width 31 height 11
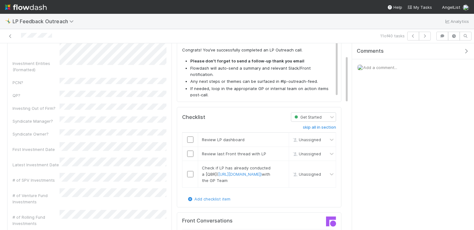
scroll to position [116, 0]
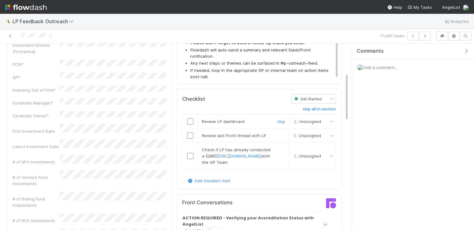
click at [190, 123] on input "checkbox" at bounding box center [190, 121] width 6 height 6
click at [190, 133] on input "checkbox" at bounding box center [190, 135] width 6 height 6
click at [188, 159] on input "checkbox" at bounding box center [190, 156] width 6 height 6
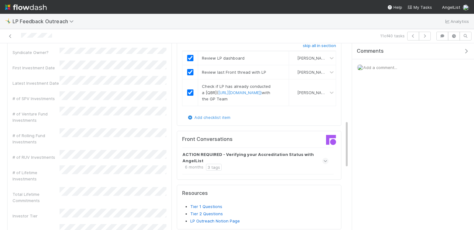
scroll to position [0, 0]
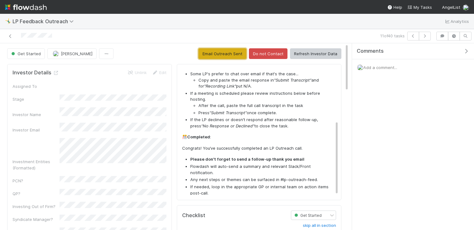
click at [227, 56] on button "Email Outreach Sent" at bounding box center [223, 53] width 48 height 11
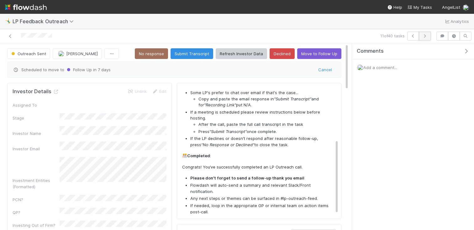
click at [429, 35] on button "button" at bounding box center [425, 36] width 12 height 9
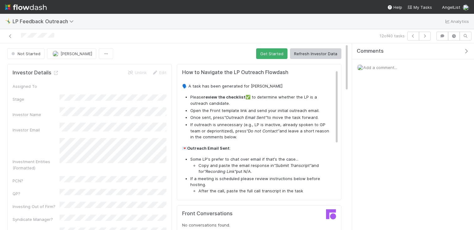
click at [256, 55] on div "Not Started [PERSON_NAME] Get Started Refresh Investor Data" at bounding box center [174, 53] width 334 height 11
click at [269, 55] on button "Get Started" at bounding box center [271, 53] width 31 height 11
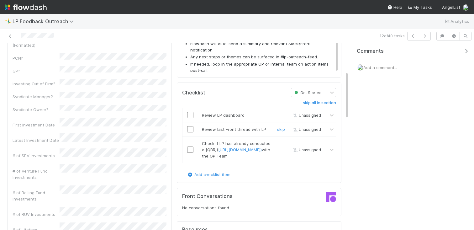
scroll to position [131, 0]
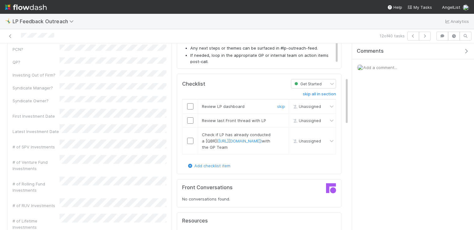
click at [189, 105] on input "checkbox" at bounding box center [190, 106] width 6 height 6
click at [189, 119] on input "checkbox" at bounding box center [190, 120] width 6 height 6
click at [189, 144] on input "checkbox" at bounding box center [190, 141] width 6 height 6
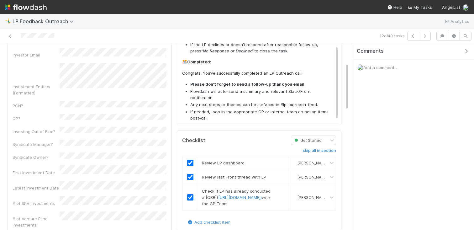
scroll to position [0, 0]
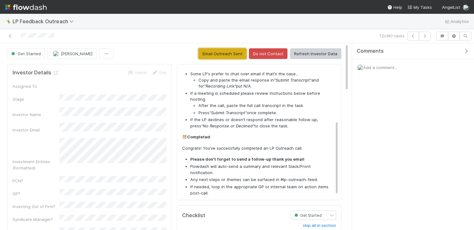
click at [244, 49] on button "Email Outreach Sent" at bounding box center [223, 53] width 48 height 11
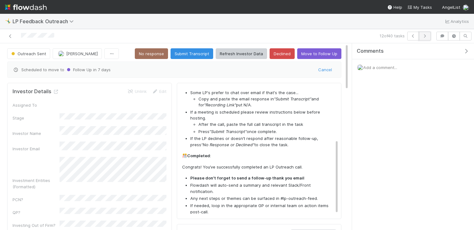
click at [427, 38] on button "button" at bounding box center [425, 36] width 12 height 9
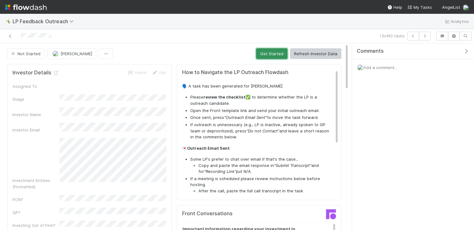
click at [271, 55] on button "Get Started" at bounding box center [271, 53] width 31 height 11
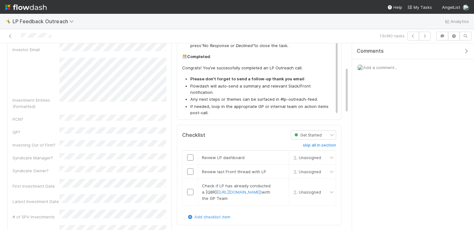
scroll to position [102, 0]
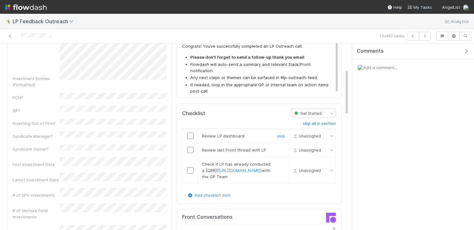
click at [191, 133] on input "checkbox" at bounding box center [190, 136] width 6 height 6
click at [191, 154] on td at bounding box center [191, 150] width 16 height 14
click at [191, 152] on input "checkbox" at bounding box center [190, 150] width 6 height 6
click at [191, 173] on input "checkbox" at bounding box center [190, 170] width 6 height 6
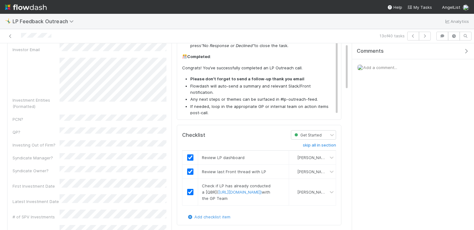
scroll to position [0, 0]
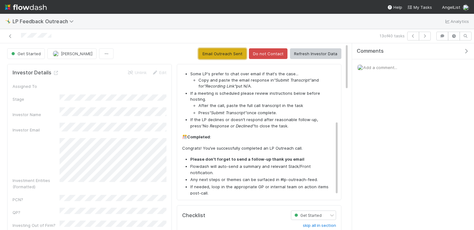
click at [230, 55] on button "Email Outreach Sent" at bounding box center [223, 53] width 48 height 11
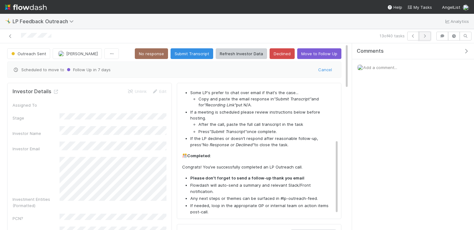
click at [423, 35] on icon "button" at bounding box center [425, 36] width 6 height 4
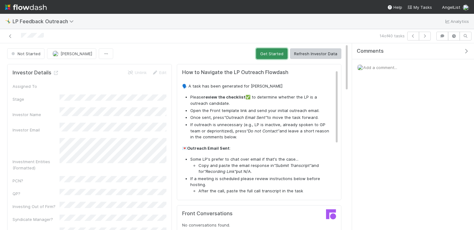
click at [271, 55] on button "Get Started" at bounding box center [271, 53] width 31 height 11
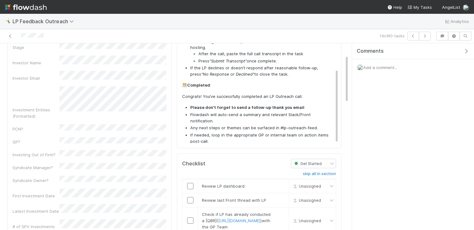
scroll to position [54, 0]
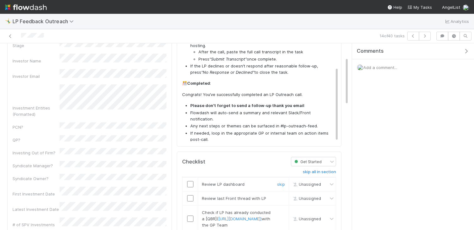
click at [191, 185] on input "checkbox" at bounding box center [190, 184] width 6 height 6
click at [191, 198] on input "checkbox" at bounding box center [190, 198] width 6 height 6
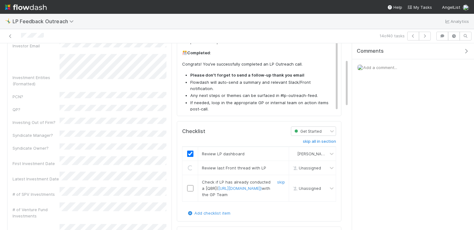
scroll to position [103, 0]
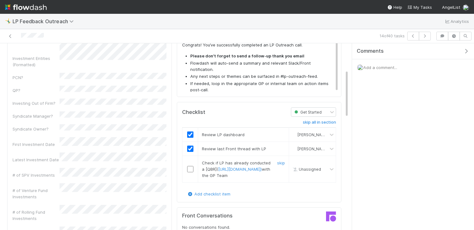
click at [188, 172] on input "checkbox" at bounding box center [190, 169] width 6 height 6
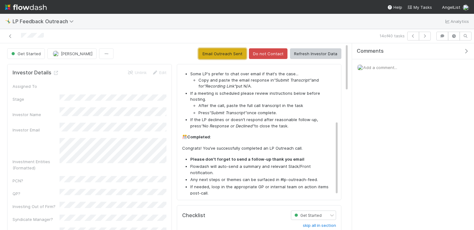
click at [226, 53] on button "Email Outreach Sent" at bounding box center [223, 53] width 48 height 11
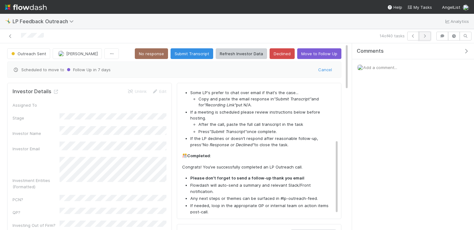
click at [425, 32] on button "button" at bounding box center [425, 36] width 12 height 9
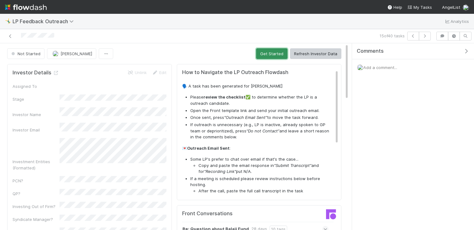
click at [268, 54] on button "Get Started" at bounding box center [271, 53] width 31 height 11
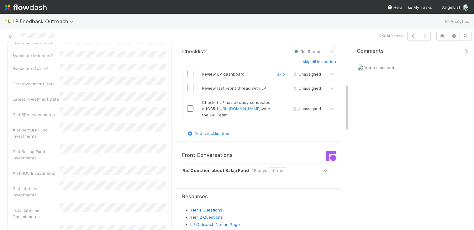
scroll to position [156, 0]
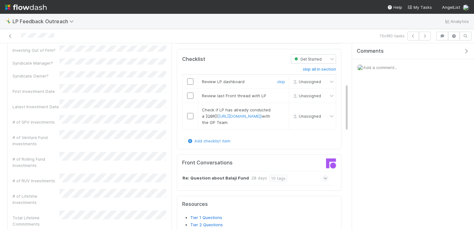
click at [195, 79] on div at bounding box center [190, 81] width 15 height 6
click at [193, 79] on input "checkbox" at bounding box center [190, 81] width 6 height 6
click at [193, 91] on td at bounding box center [191, 96] width 16 height 14
click at [193, 93] on input "checkbox" at bounding box center [190, 96] width 6 height 6
click at [193, 115] on td at bounding box center [191, 116] width 16 height 27
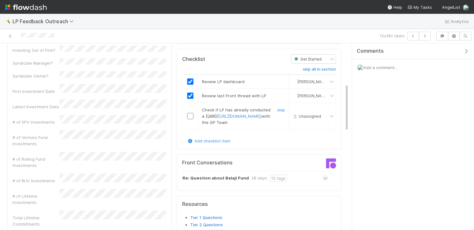
click at [191, 119] on input "checkbox" at bounding box center [190, 116] width 6 height 6
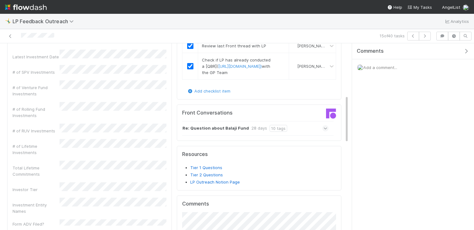
scroll to position [0, 0]
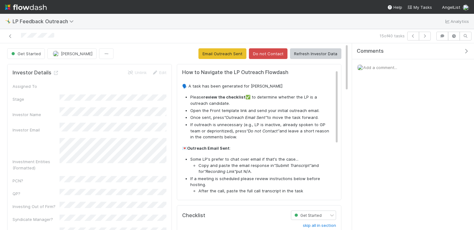
click at [223, 49] on button "Email Outreach Sent" at bounding box center [223, 53] width 48 height 11
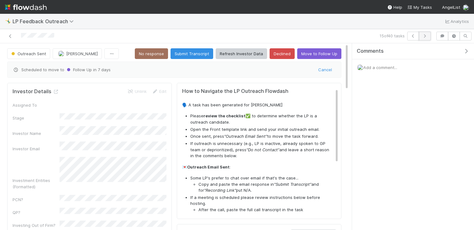
click at [421, 37] on button "button" at bounding box center [425, 36] width 12 height 9
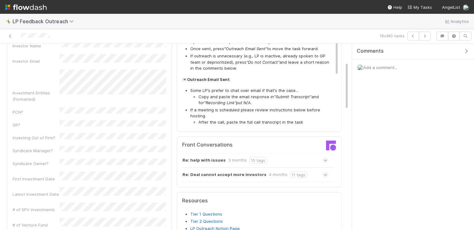
scroll to position [59, 0]
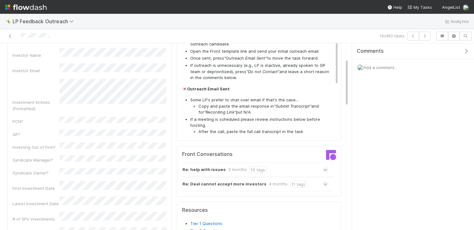
click at [214, 165] on div "Re: help with issues 3 months 10 tags" at bounding box center [255, 169] width 146 height 14
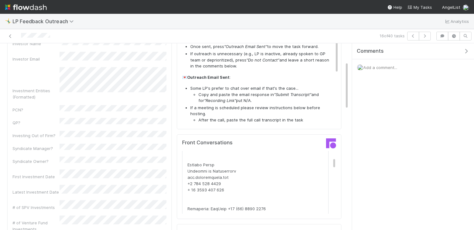
scroll to position [0, 0]
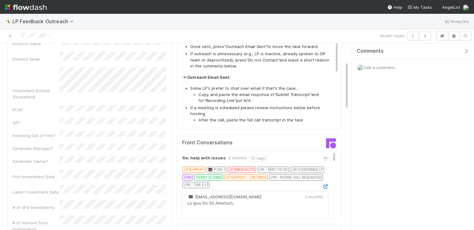
click at [325, 186] on icon at bounding box center [325, 186] width 6 height 4
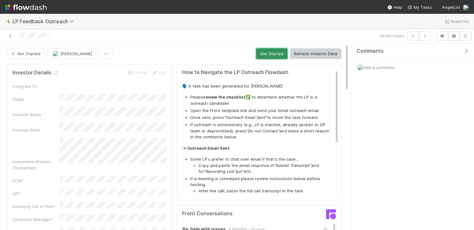
click at [269, 57] on button "Get Started" at bounding box center [271, 53] width 31 height 11
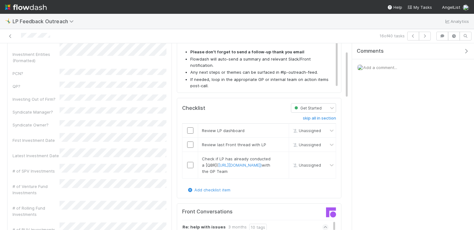
scroll to position [145, 0]
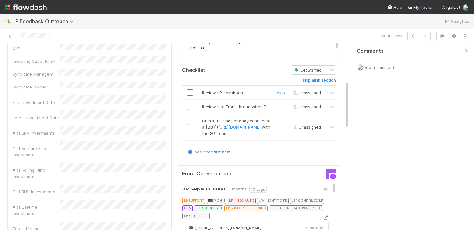
click at [189, 90] on input "checkbox" at bounding box center [190, 92] width 6 height 6
click at [189, 106] on input "checkbox" at bounding box center [190, 107] width 6 height 6
click at [192, 130] on input "checkbox" at bounding box center [190, 127] width 6 height 6
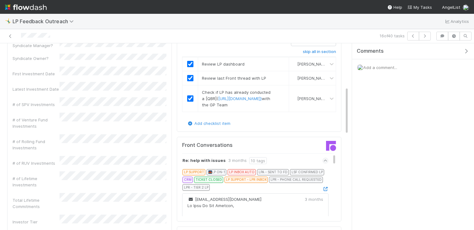
scroll to position [0, 0]
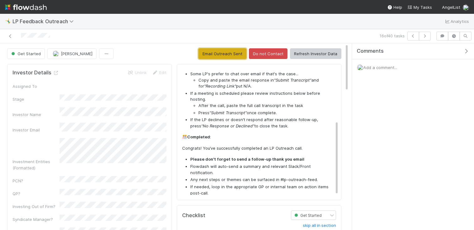
click at [220, 54] on button "Email Outreach Sent" at bounding box center [223, 53] width 48 height 11
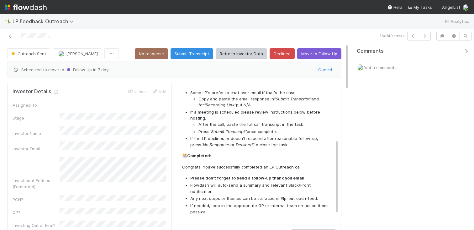
click at [425, 30] on div "16 of 40 tasks" at bounding box center [237, 36] width 474 height 14
click at [425, 33] on button "button" at bounding box center [425, 36] width 12 height 9
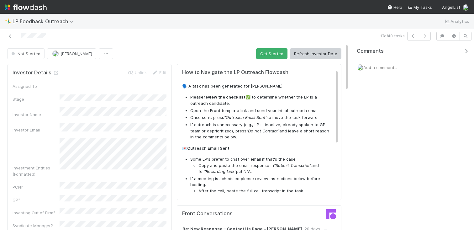
click at [266, 54] on button "Get Started" at bounding box center [271, 53] width 31 height 11
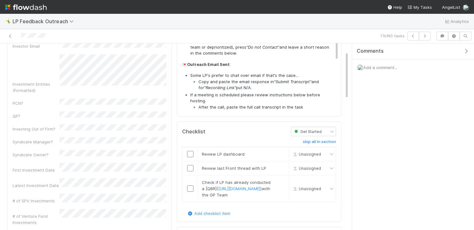
scroll to position [116, 0]
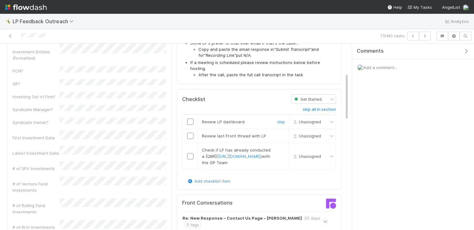
click at [192, 121] on input "checkbox" at bounding box center [190, 122] width 6 height 6
click at [191, 140] on td at bounding box center [191, 136] width 16 height 14
click at [190, 138] on input "checkbox" at bounding box center [190, 136] width 6 height 6
click at [190, 159] on input "checkbox" at bounding box center [190, 156] width 6 height 6
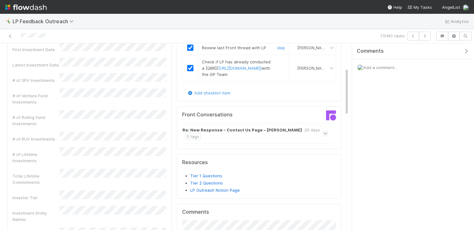
scroll to position [0, 0]
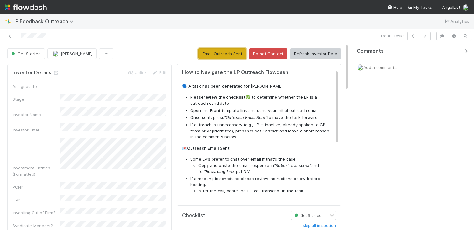
click at [224, 52] on button "Email Outreach Sent" at bounding box center [223, 53] width 48 height 11
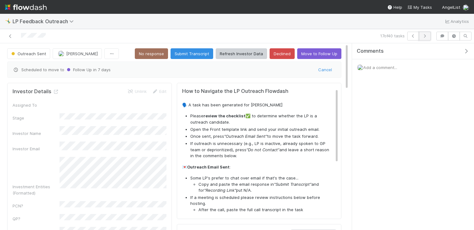
click at [426, 37] on icon "button" at bounding box center [425, 36] width 6 height 4
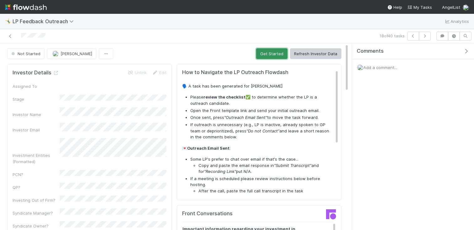
click at [267, 57] on button "Get Started" at bounding box center [271, 53] width 31 height 11
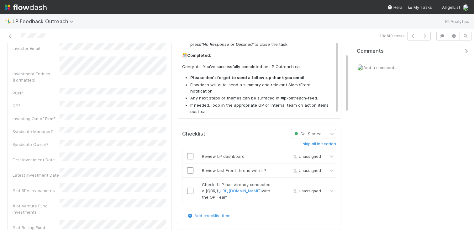
scroll to position [157, 0]
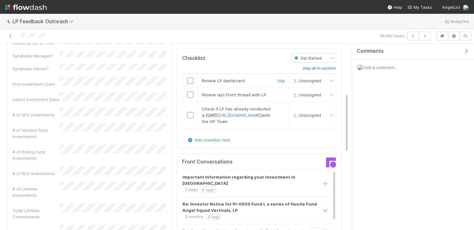
click at [192, 83] on input "checkbox" at bounding box center [190, 80] width 6 height 6
click at [192, 95] on input "checkbox" at bounding box center [190, 95] width 6 height 6
click at [192, 118] on input "checkbox" at bounding box center [190, 115] width 6 height 6
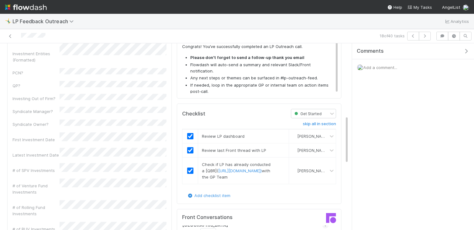
scroll to position [0, 0]
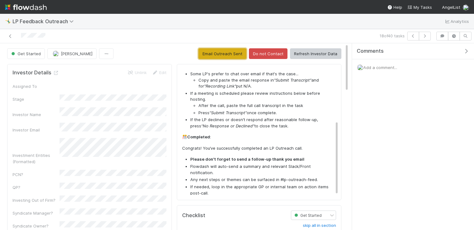
click at [225, 52] on button "Email Outreach Sent" at bounding box center [223, 53] width 48 height 11
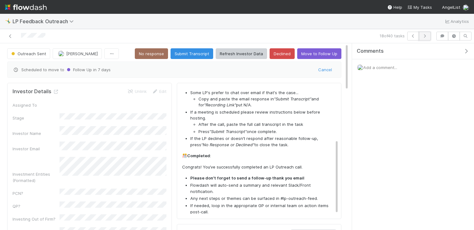
click at [420, 34] on button "button" at bounding box center [425, 36] width 12 height 9
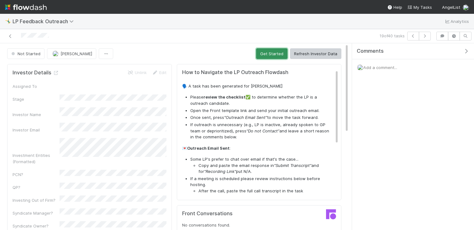
click at [265, 56] on button "Get Started" at bounding box center [271, 53] width 31 height 11
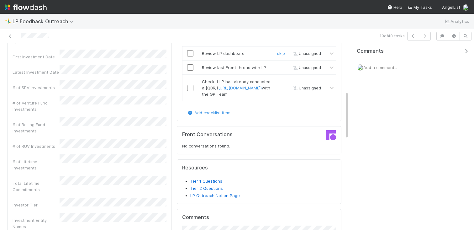
scroll to position [166, 0]
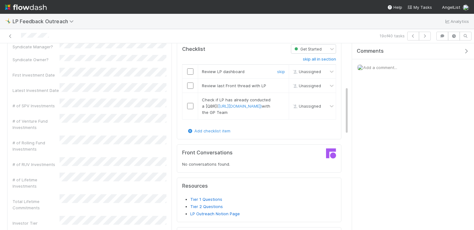
click at [187, 70] on div at bounding box center [190, 71] width 15 height 6
click at [189, 74] on td at bounding box center [191, 72] width 16 height 14
click at [189, 71] on input "checkbox" at bounding box center [190, 71] width 6 height 6
click at [189, 77] on td "Loading..." at bounding box center [191, 72] width 16 height 14
click at [189, 85] on input "checkbox" at bounding box center [190, 85] width 6 height 6
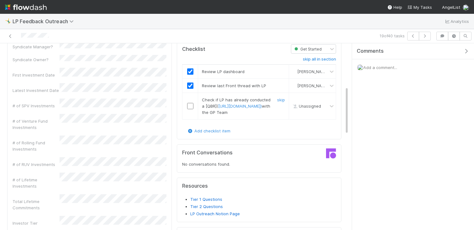
click at [190, 117] on td at bounding box center [191, 106] width 16 height 27
click at [190, 109] on input "checkbox" at bounding box center [190, 106] width 6 height 6
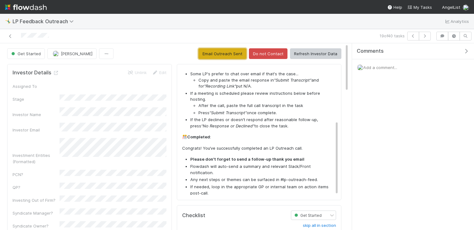
click at [213, 52] on button "Email Outreach Sent" at bounding box center [223, 53] width 48 height 11
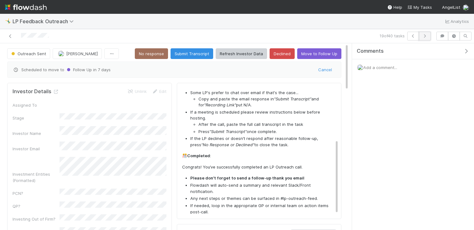
click at [423, 32] on button "button" at bounding box center [425, 36] width 12 height 9
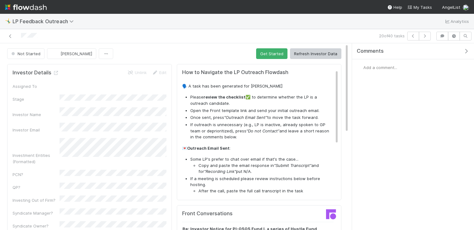
click at [275, 50] on button "Get Started" at bounding box center [271, 53] width 31 height 11
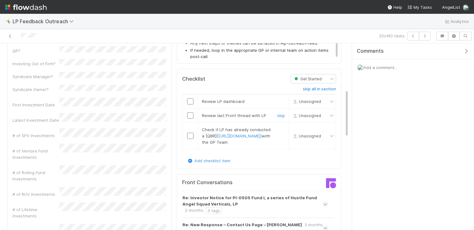
scroll to position [186, 0]
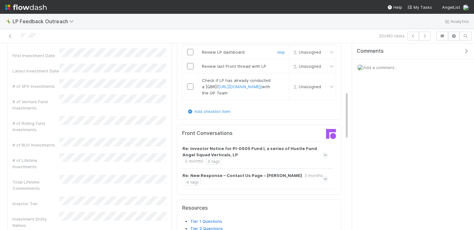
click at [189, 50] on input "checkbox" at bounding box center [190, 52] width 6 height 6
click at [189, 63] on input "checkbox" at bounding box center [190, 66] width 6 height 6
click at [189, 88] on td at bounding box center [191, 86] width 16 height 27
click at [189, 90] on input "checkbox" at bounding box center [190, 86] width 6 height 6
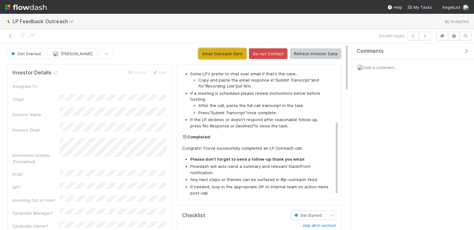
click at [229, 52] on button "Email Outreach Sent" at bounding box center [223, 53] width 48 height 11
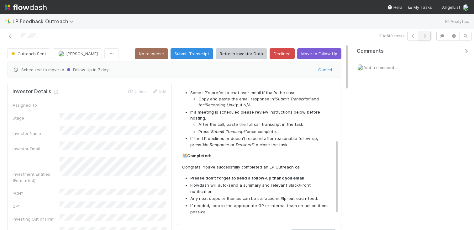
click at [428, 37] on button "button" at bounding box center [425, 36] width 12 height 9
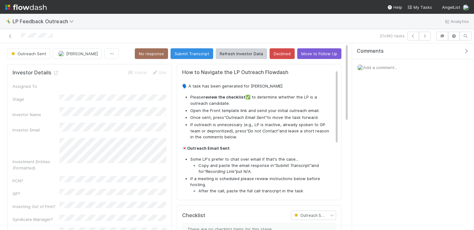
click at [17, 36] on div at bounding box center [111, 36] width 217 height 9
click at [14, 36] on div at bounding box center [111, 36] width 217 height 9
click at [12, 36] on icon at bounding box center [10, 36] width 6 height 4
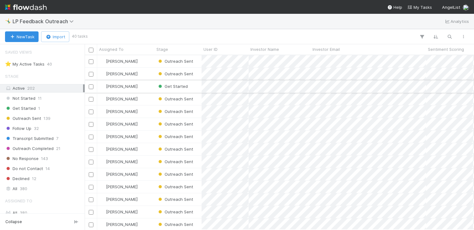
click at [195, 90] on div "Get Started" at bounding box center [178, 86] width 47 height 12
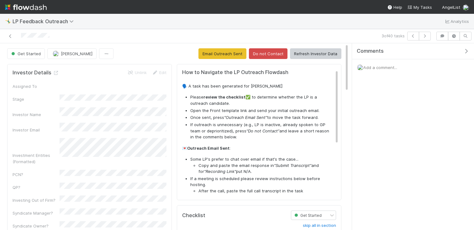
click at [222, 53] on button "Email Outreach Sent" at bounding box center [223, 53] width 48 height 11
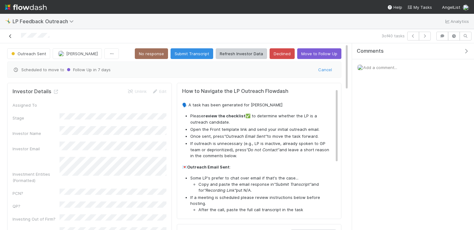
click at [10, 35] on icon at bounding box center [10, 36] width 6 height 4
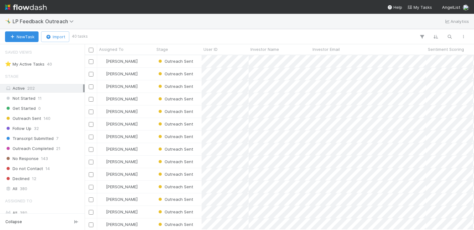
scroll to position [174, 390]
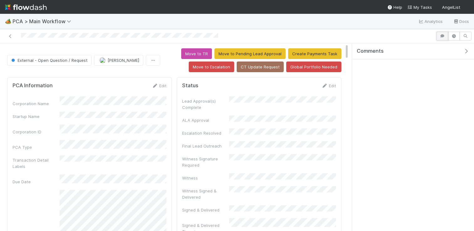
click at [441, 32] on button "button" at bounding box center [443, 36] width 12 height 9
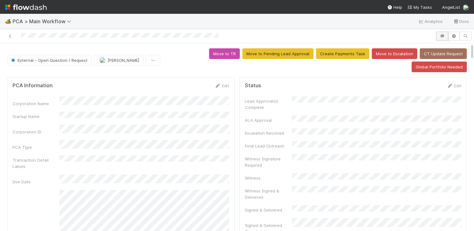
click at [440, 35] on icon "button" at bounding box center [442, 36] width 6 height 4
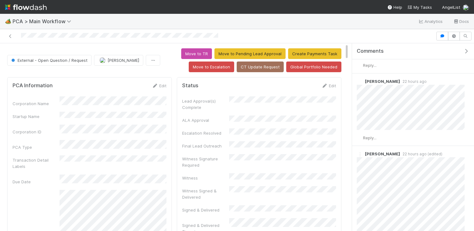
scroll to position [141, 0]
